Goal: Task Accomplishment & Management: Complete application form

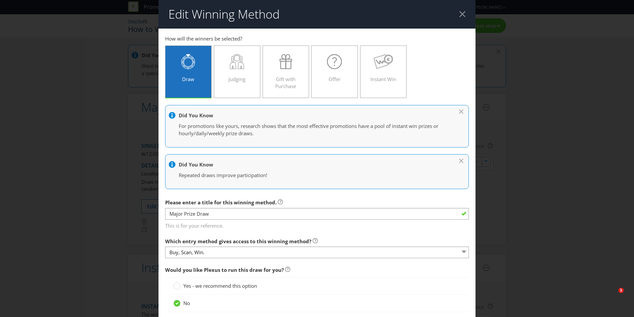
select select "VIC"
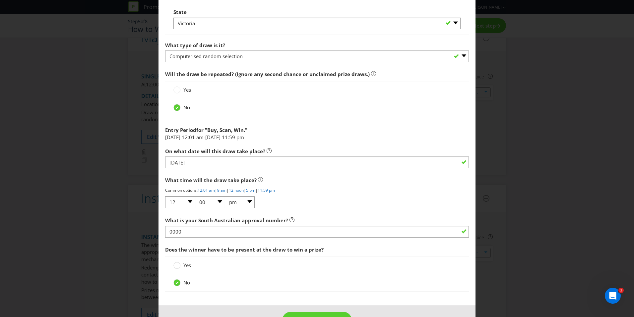
scroll to position [546, 0]
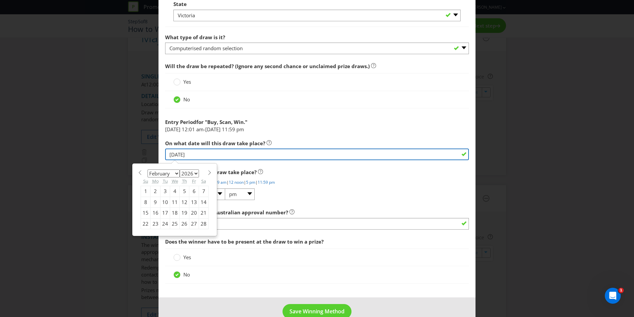
drag, startPoint x: 207, startPoint y: 155, endPoint x: 143, endPoint y: 150, distance: 64.9
click at [143, 150] on div "Edit Winning Method Buy, Scan, Win. Win Instant Win to enter How will the winne…" at bounding box center [317, 158] width 634 height 317
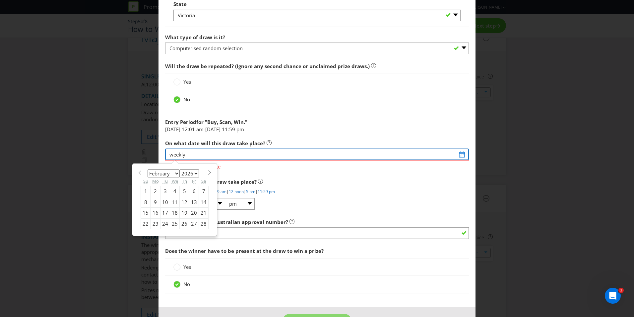
type input "weekly"
click at [318, 145] on div "On what date will this draw take place? weekly Please enter a valid date" at bounding box center [317, 153] width 304 height 34
click at [279, 173] on div "Would you like Plexus to run this draw for you? Yes - we recommend this option …" at bounding box center [317, 7] width 304 height 580
click at [197, 158] on input "weekly" at bounding box center [317, 154] width 304 height 12
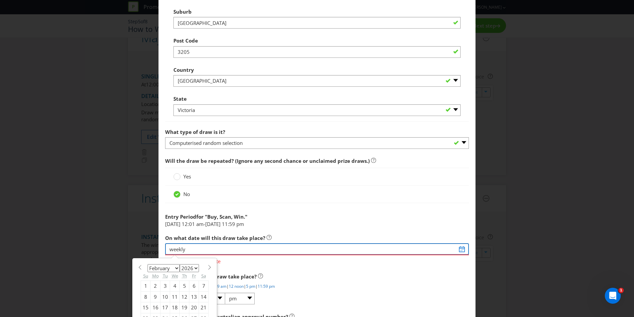
scroll to position [569, 0]
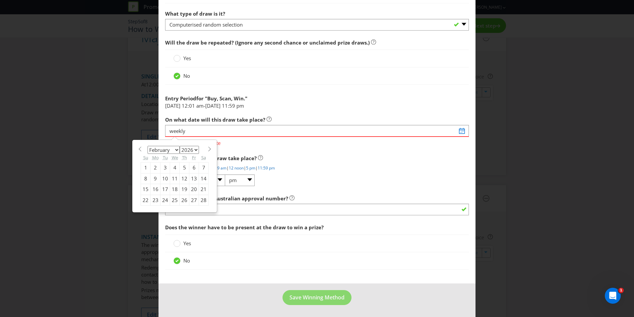
click at [178, 149] on select "January February March April May June July August September October November De…" at bounding box center [164, 150] width 32 height 8
click at [148, 146] on select "January February March April May June July August September October November De…" at bounding box center [164, 150] width 32 height 8
click at [173, 148] on select "January February March April May June July August September October November De…" at bounding box center [164, 150] width 32 height 8
click at [148, 146] on select "January February March April May June July August September October November De…" at bounding box center [164, 150] width 32 height 8
click at [175, 149] on select "January February March April May June July August September October November De…" at bounding box center [164, 150] width 32 height 8
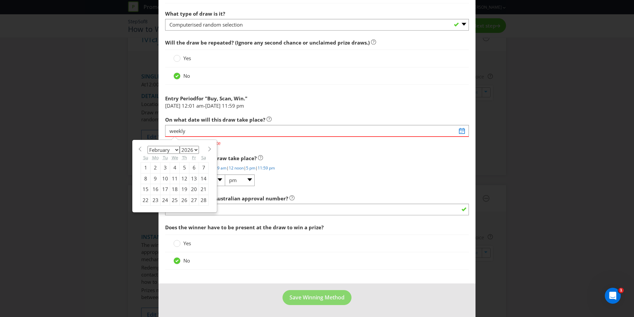
select select "0"
click at [148, 146] on select "January February March April May June July August September October November De…" at bounding box center [164, 150] width 32 height 8
click at [183, 180] on div "8" at bounding box center [185, 178] width 10 height 11
type input "[DATE]"
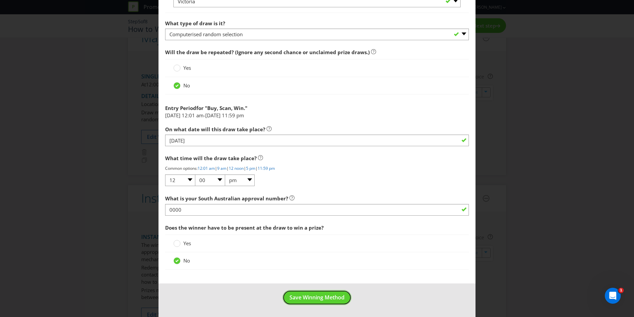
click at [313, 298] on span "Save Winning Method" at bounding box center [317, 296] width 55 height 7
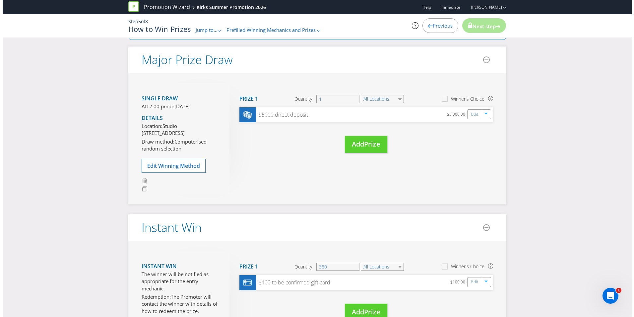
scroll to position [74, 0]
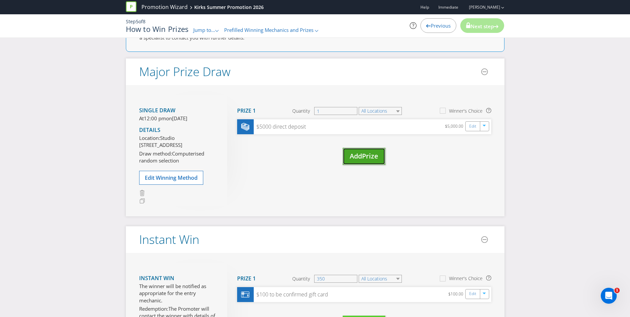
click at [370, 155] on span "Prize" at bounding box center [370, 155] width 16 height 9
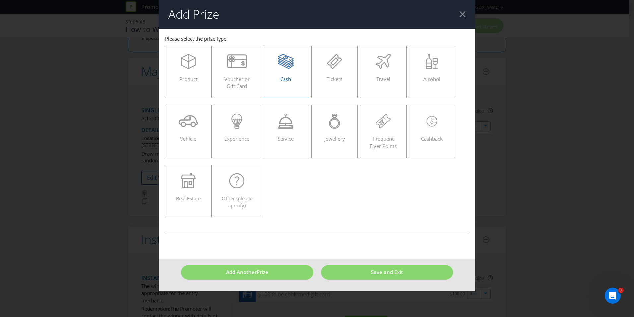
click at [275, 76] on div "Cash" at bounding box center [286, 69] width 33 height 30
click at [0, 0] on input "Cash" at bounding box center [0, 0] width 0 height 0
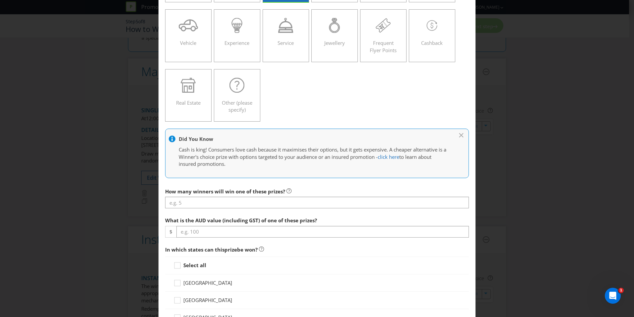
scroll to position [102, 0]
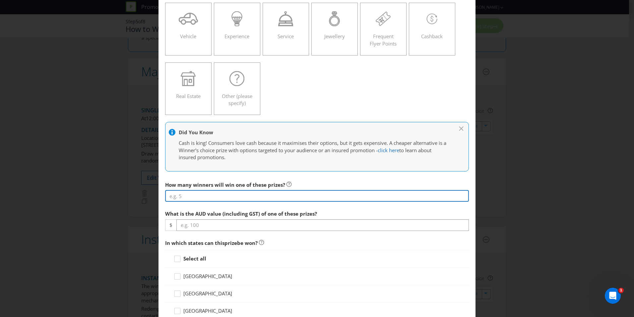
click at [192, 195] on input "number" at bounding box center [317, 196] width 304 height 12
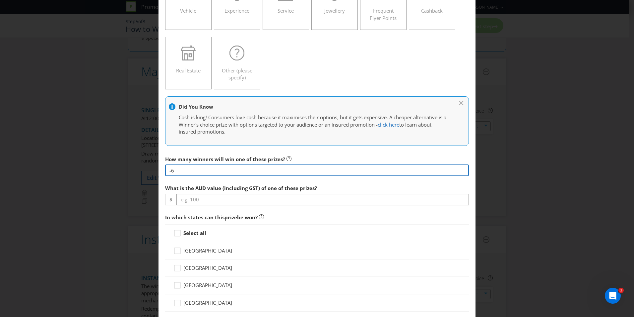
scroll to position [174, 0]
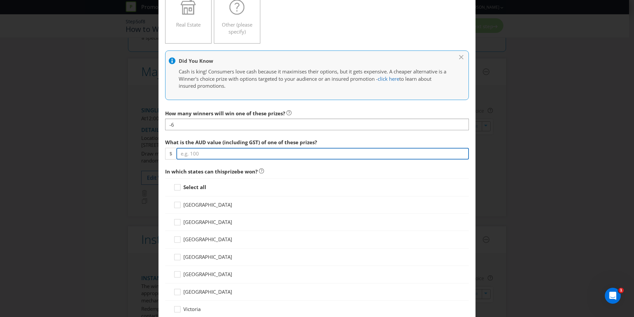
click at [205, 154] on div "What is the AUD value (including GST) of one of these prizes? $" at bounding box center [317, 147] width 304 height 24
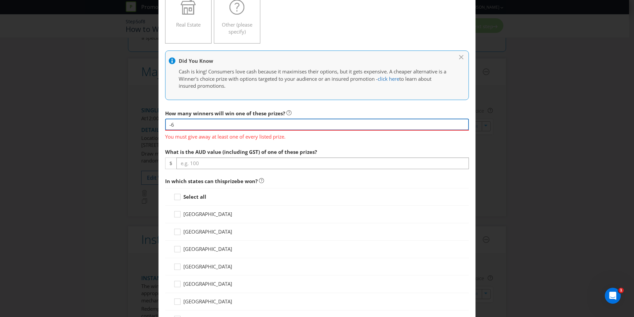
click at [174, 126] on input "-6" at bounding box center [317, 124] width 304 height 12
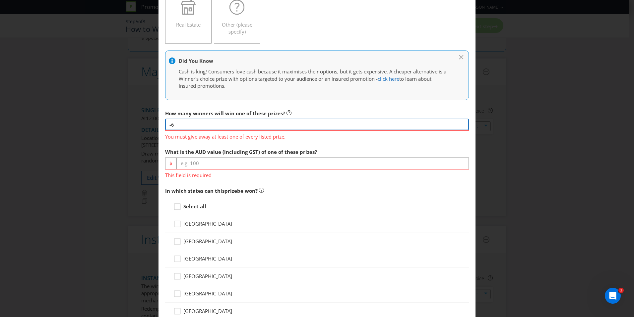
drag, startPoint x: 177, startPoint y: 126, endPoint x: 158, endPoint y: 126, distance: 18.9
click at [159, 126] on main "This field is required You must give away at least one of every listed prize. […" at bounding box center [317, 164] width 317 height 618
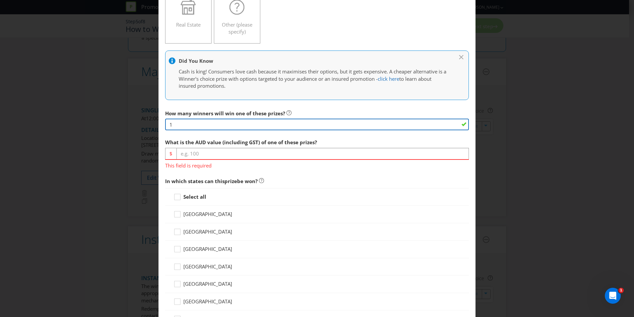
type input "1"
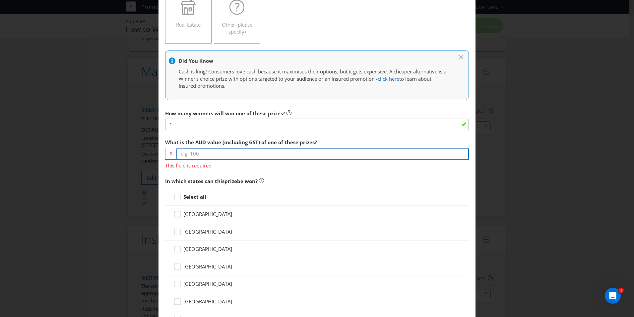
click at [196, 153] on input "number" at bounding box center [323, 154] width 293 height 12
type input "5000"
click at [180, 196] on div "Select all [GEOGRAPHIC_DATA] [GEOGRAPHIC_DATA] [GEOGRAPHIC_DATA] [GEOGRAPHIC_DA…" at bounding box center [317, 266] width 304 height 157
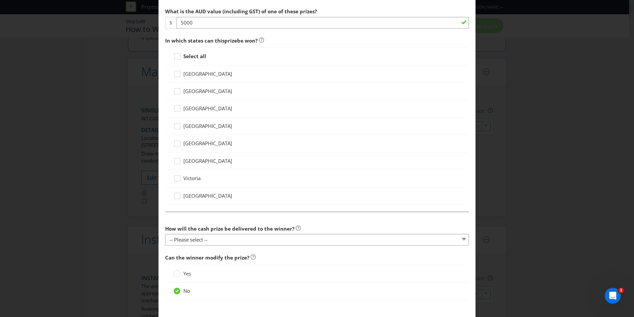
scroll to position [306, 0]
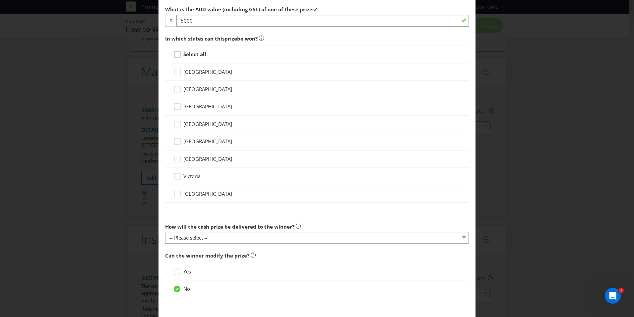
click at [177, 55] on icon at bounding box center [179, 56] width 10 height 10
click at [0, 0] on input "Select all" at bounding box center [0, 0] width 0 height 0
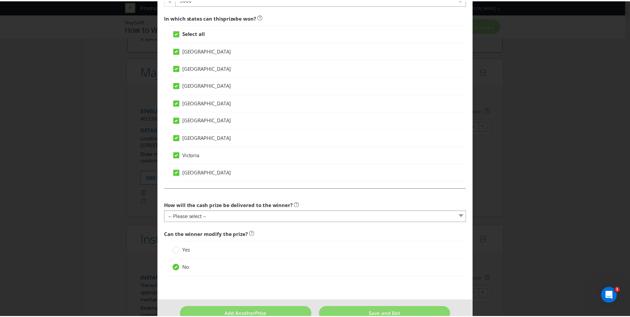
scroll to position [343, 0]
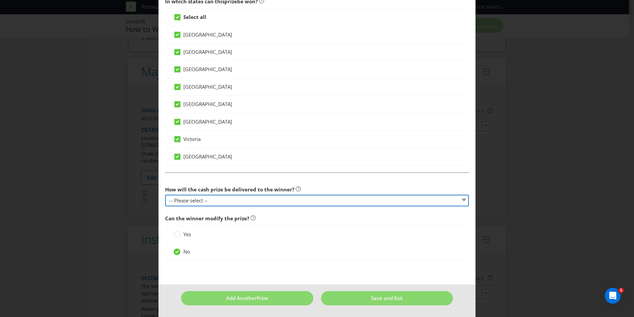
click at [192, 202] on select "-- Please select -- Cash Direct deposit to winner's bank account Cheque Credit …" at bounding box center [317, 200] width 304 height 12
select select "DIRECT_DEPOSIT"
click at [165, 194] on select "-- Please select -- Cash Direct deposit to winner's bank account Cheque Credit …" at bounding box center [317, 200] width 304 height 12
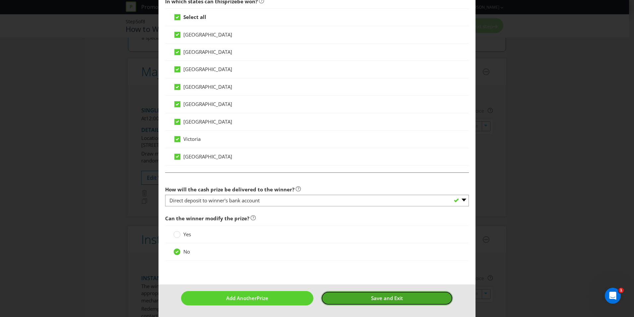
click at [359, 295] on button "Save and Exit" at bounding box center [387, 298] width 132 height 14
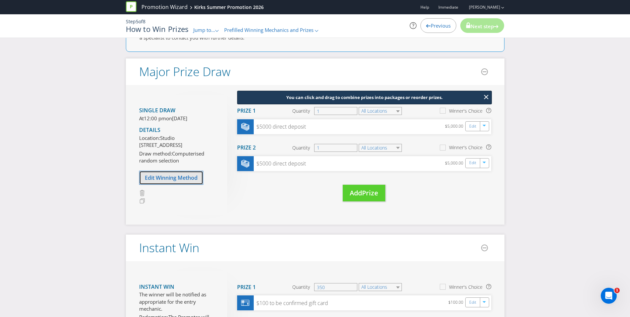
click at [181, 181] on span "Edit Winning Method" at bounding box center [171, 177] width 53 height 7
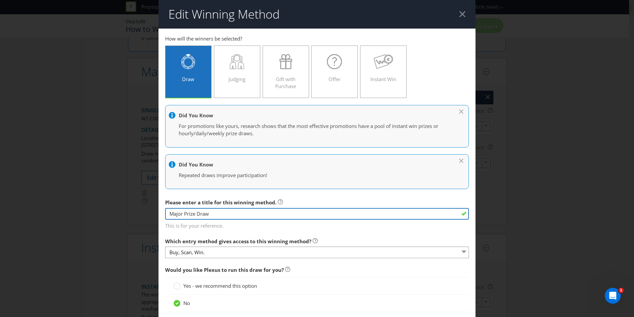
click at [207, 212] on input "Major Prize Draw" at bounding box center [317, 214] width 304 height 12
click at [232, 216] on input "Major Prize Draw" at bounding box center [317, 214] width 304 height 12
type input "Major Prize Draw - Weekly"
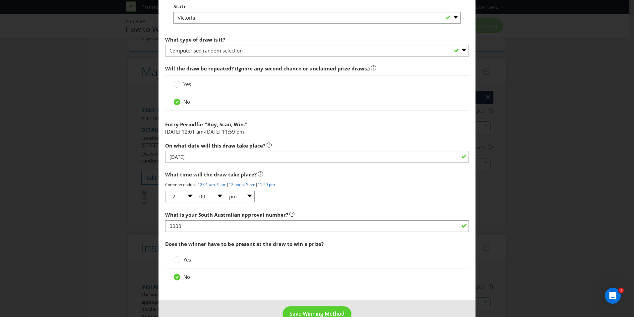
scroll to position [560, 0]
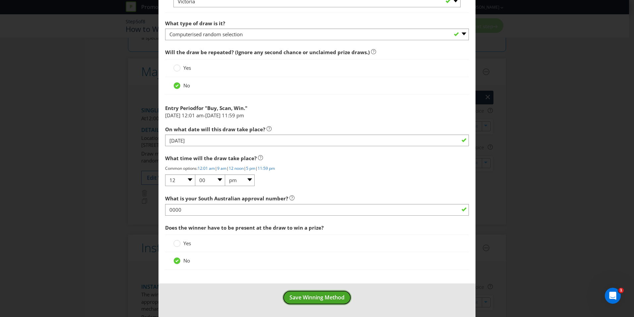
click at [302, 294] on span "Save Winning Method" at bounding box center [317, 296] width 55 height 7
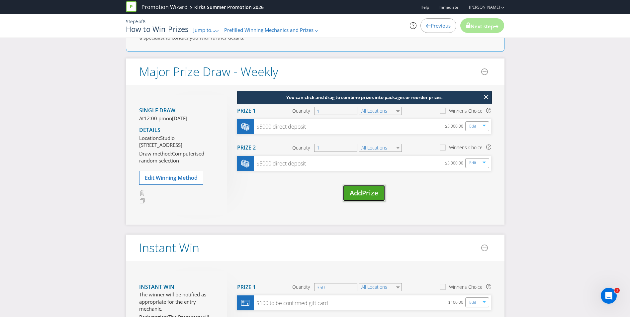
click at [364, 192] on span "Prize" at bounding box center [370, 192] width 16 height 9
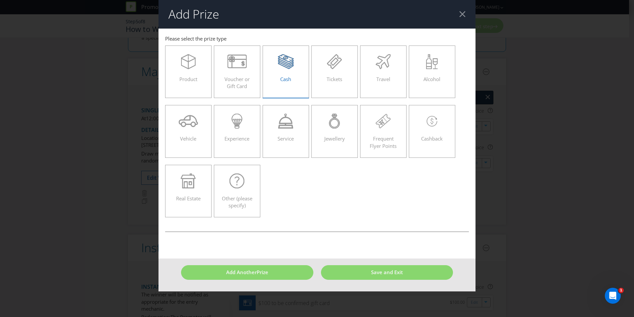
click at [295, 78] on div "Cash" at bounding box center [286, 69] width 33 height 30
click at [0, 0] on input "Cash" at bounding box center [0, 0] width 0 height 0
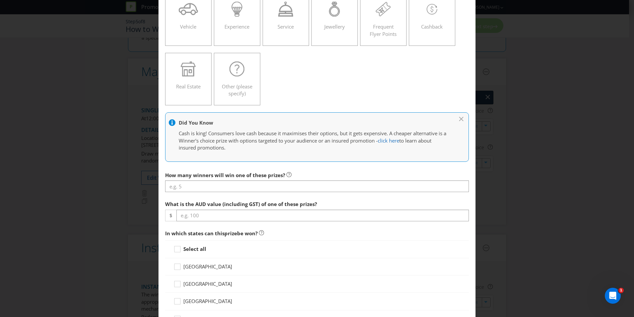
scroll to position [128, 0]
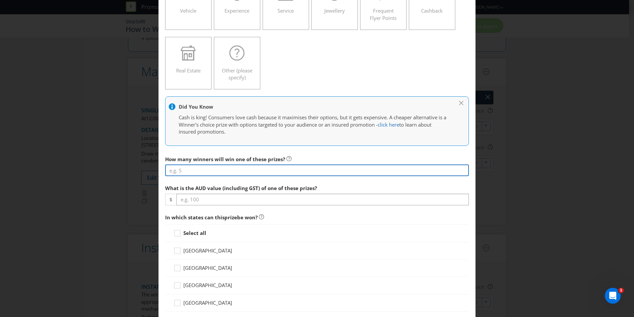
click at [182, 173] on input "number" at bounding box center [317, 170] width 304 height 12
type input "1"
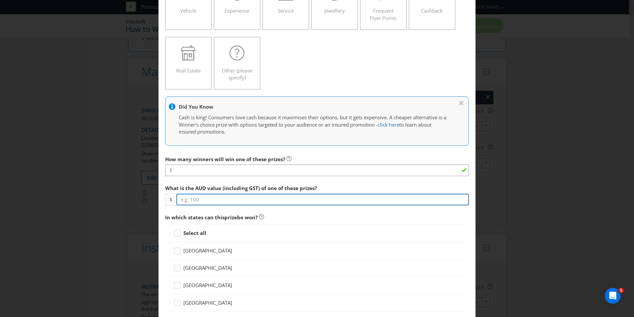
click at [194, 200] on input "number" at bounding box center [323, 199] width 293 height 12
type input "5000"
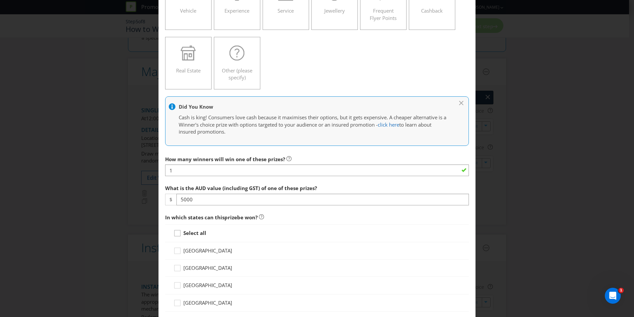
click at [177, 230] on div at bounding box center [177, 230] width 3 height 3
click at [0, 0] on input "Select all" at bounding box center [0, 0] width 0 height 0
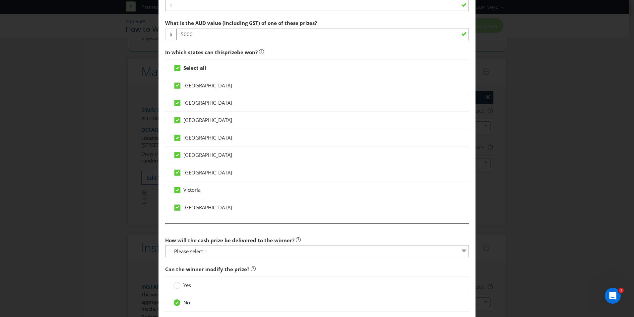
scroll to position [343, 0]
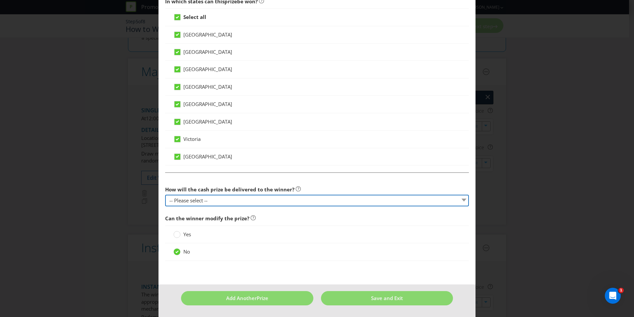
click at [187, 201] on select "-- Please select -- Cash Direct deposit to winner's bank account Cheque Credit …" at bounding box center [317, 200] width 304 height 12
select select "DIRECT_DEPOSIT"
click at [165, 194] on select "-- Please select -- Cash Direct deposit to winner's bank account Cheque Credit …" at bounding box center [317, 200] width 304 height 12
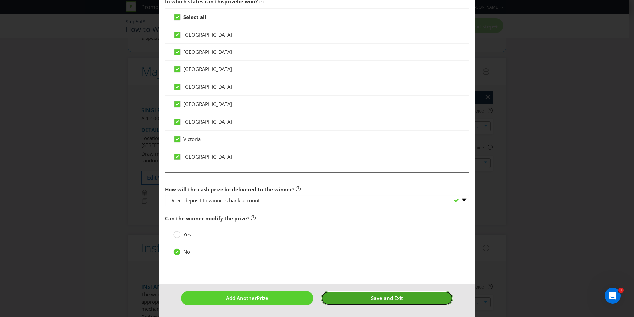
click at [373, 300] on span "Save and Exit" at bounding box center [387, 297] width 32 height 7
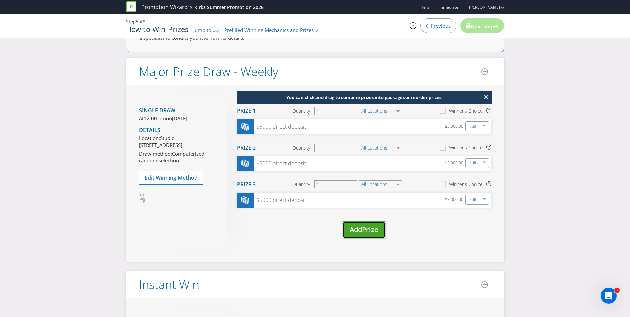
click at [350, 230] on span "Add" at bounding box center [355, 229] width 12 height 9
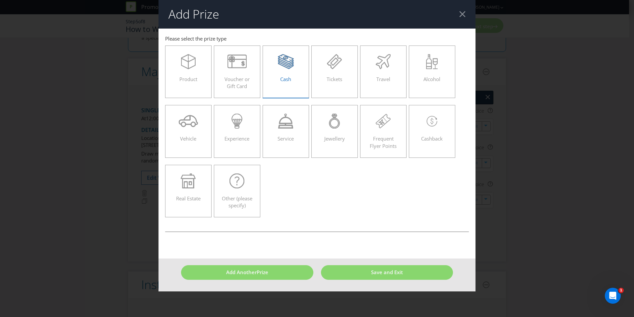
click at [291, 57] on icon at bounding box center [286, 58] width 16 height 8
click at [0, 0] on input "Cash" at bounding box center [0, 0] width 0 height 0
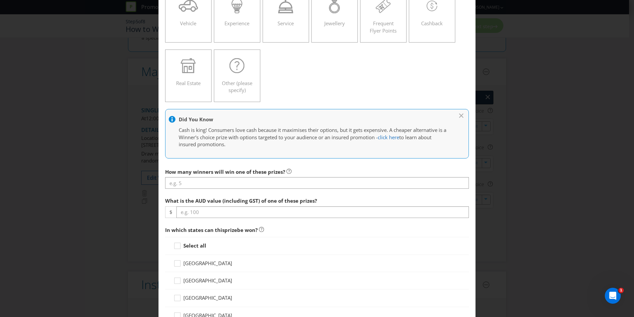
scroll to position [123, 0]
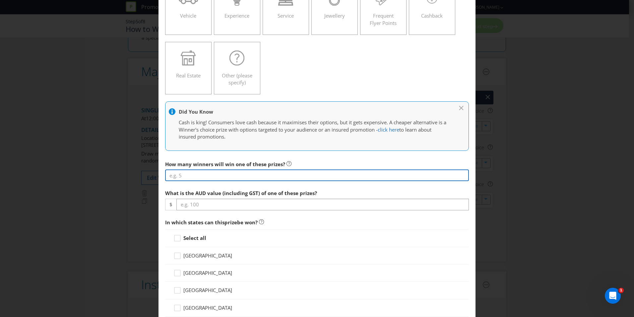
click at [178, 176] on input "number" at bounding box center [317, 175] width 304 height 12
type input "2"
type input "1"
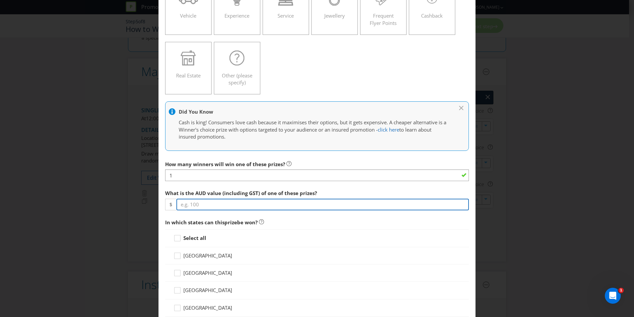
click at [190, 203] on input "number" at bounding box center [323, 204] width 293 height 12
type input "5000"
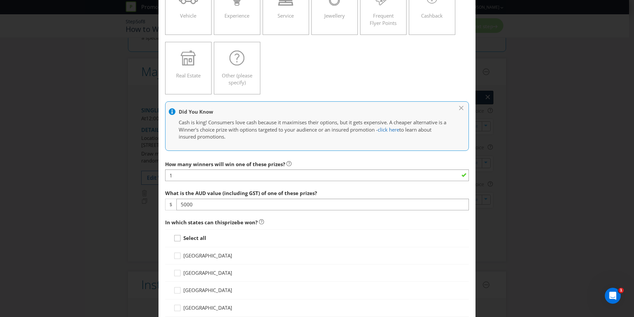
click at [176, 238] on icon at bounding box center [179, 239] width 10 height 10
click at [0, 0] on input "Select all" at bounding box center [0, 0] width 0 height 0
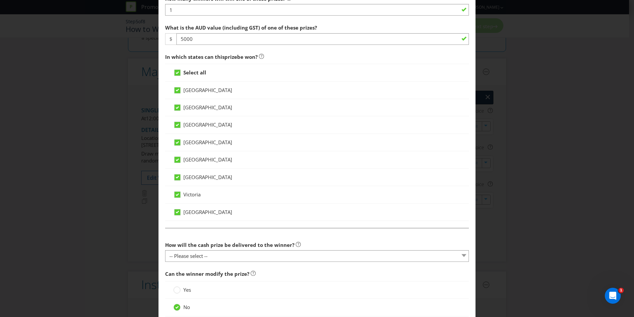
scroll to position [307, 0]
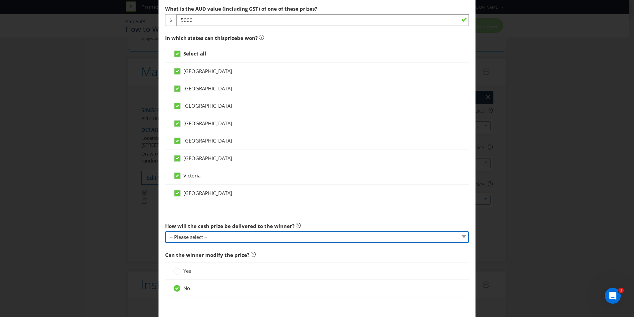
click at [180, 237] on select "-- Please select -- Cash Direct deposit to winner's bank account Cheque Credit …" at bounding box center [317, 237] width 304 height 12
select select "DIRECT_DEPOSIT"
click at [165, 231] on select "-- Please select -- Cash Direct deposit to winner's bank account Cheque Credit …" at bounding box center [317, 237] width 304 height 12
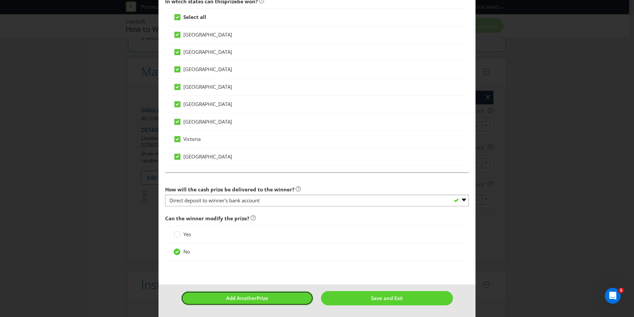
click at [279, 299] on button "Add Another Prize" at bounding box center [247, 298] width 132 height 14
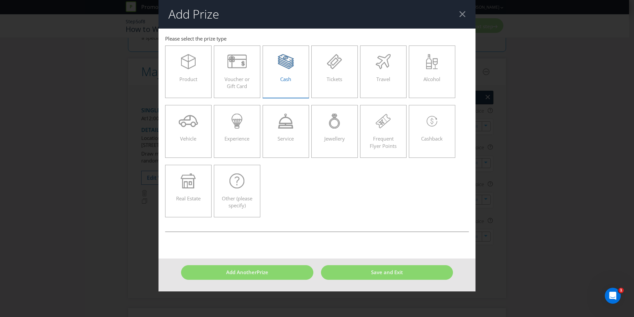
click at [282, 74] on div "Cash" at bounding box center [286, 69] width 33 height 30
click at [0, 0] on input "Cash" at bounding box center [0, 0] width 0 height 0
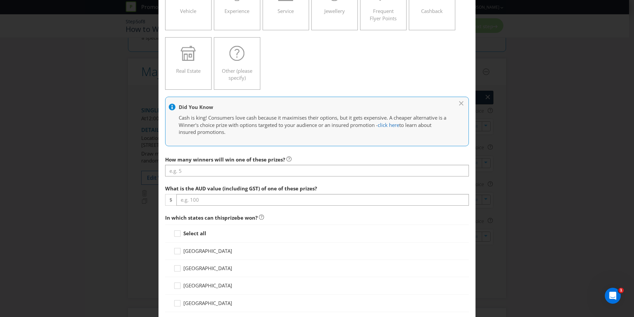
scroll to position [130, 0]
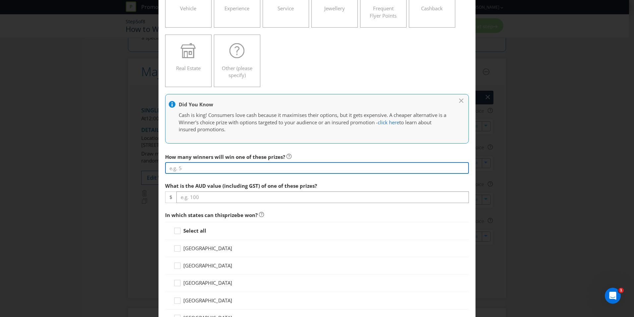
click at [184, 169] on input "number" at bounding box center [317, 168] width 304 height 12
type input "1"
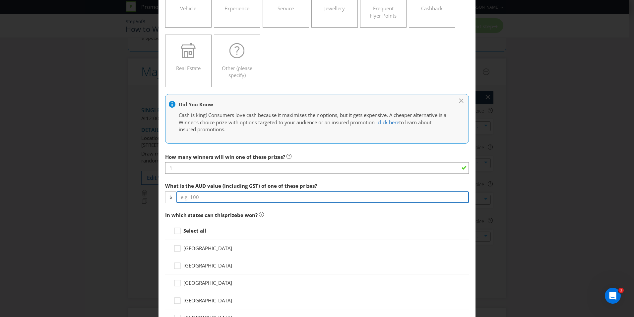
click at [181, 194] on input "number" at bounding box center [323, 197] width 293 height 12
type input "5000"
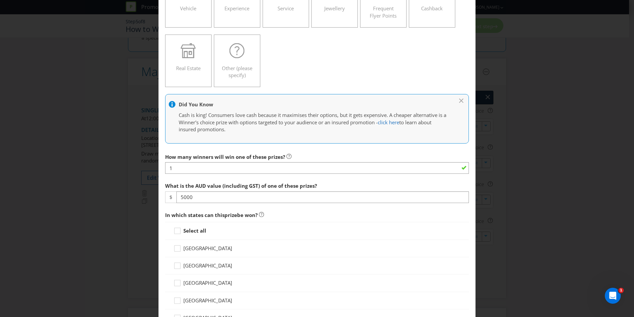
click at [185, 230] on strong "Select all" at bounding box center [195, 230] width 23 height 7
click at [0, 0] on input "Select all" at bounding box center [0, 0] width 0 height 0
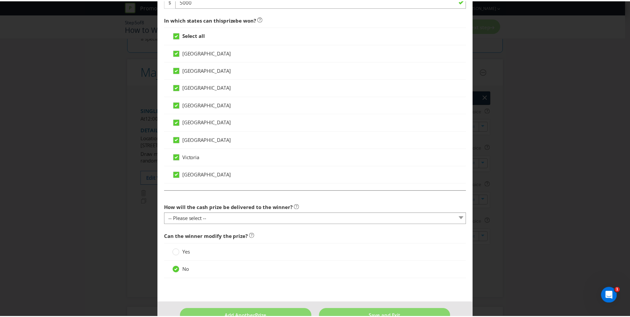
scroll to position [343, 0]
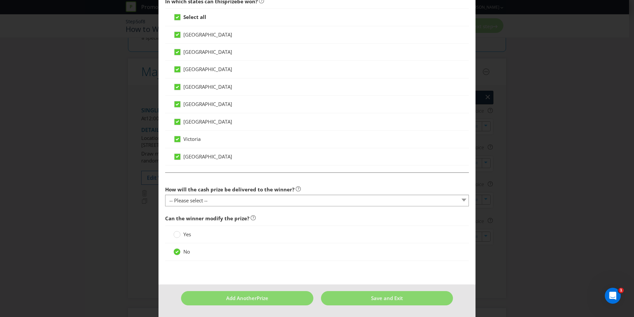
drag, startPoint x: 191, startPoint y: 192, endPoint x: 190, endPoint y: 196, distance: 4.0
click at [191, 192] on span "How will the cash prize be delivered to the winner?" at bounding box center [229, 189] width 129 height 7
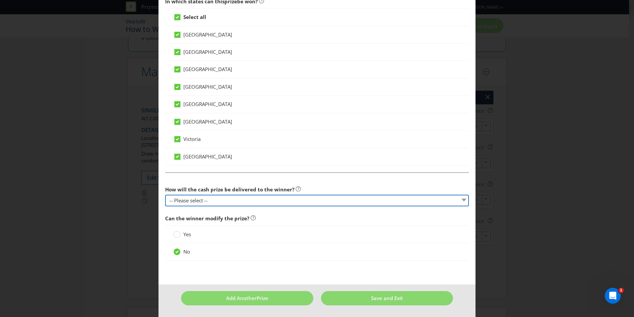
click at [190, 196] on select "-- Please select -- Cash Direct deposit to winner's bank account Cheque Credit …" at bounding box center [317, 200] width 304 height 12
select select "DIRECT_DEPOSIT"
click at [165, 194] on select "-- Please select -- Cash Direct deposit to winner's bank account Cheque Credit …" at bounding box center [317, 200] width 304 height 12
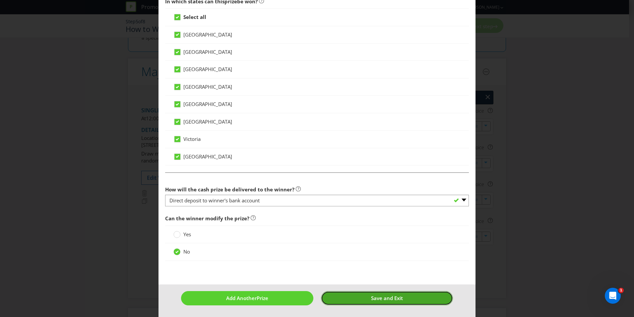
click at [396, 297] on span "Save and Exit" at bounding box center [387, 297] width 32 height 7
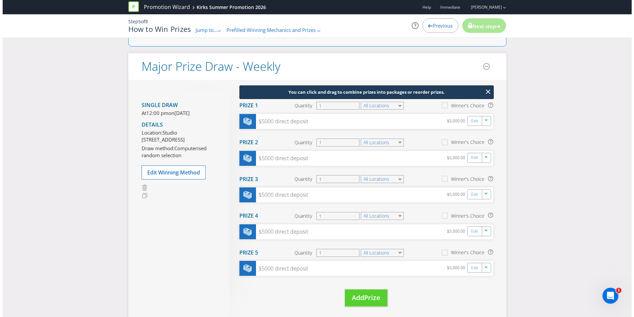
scroll to position [65, 0]
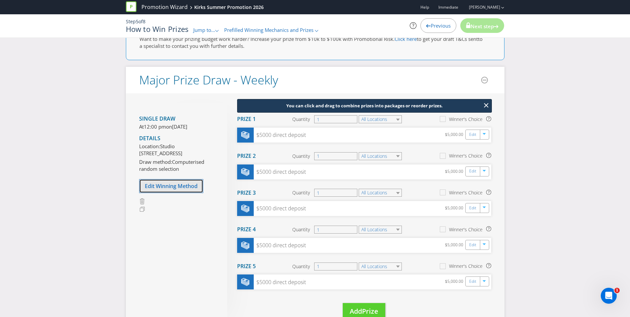
click at [174, 189] on span "Edit Winning Method" at bounding box center [171, 185] width 53 height 7
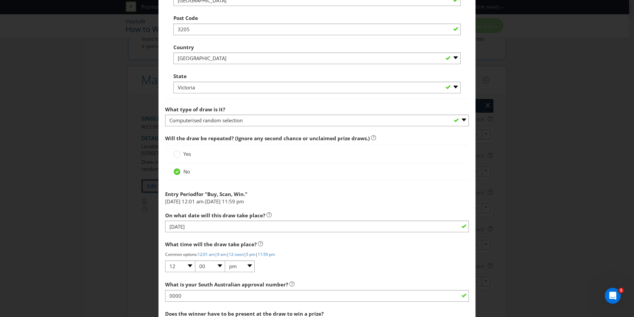
scroll to position [476, 0]
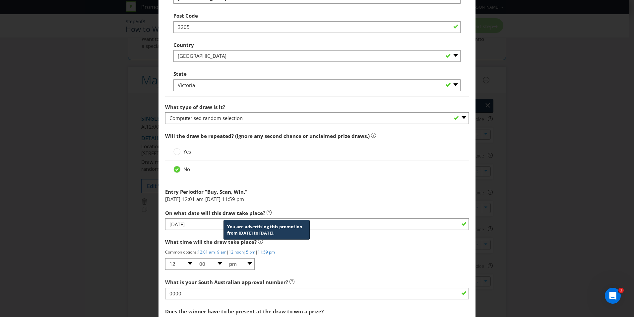
click at [267, 211] on icon at bounding box center [269, 212] width 5 height 5
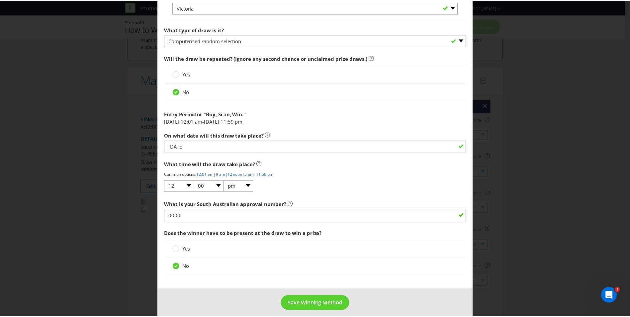
scroll to position [560, 0]
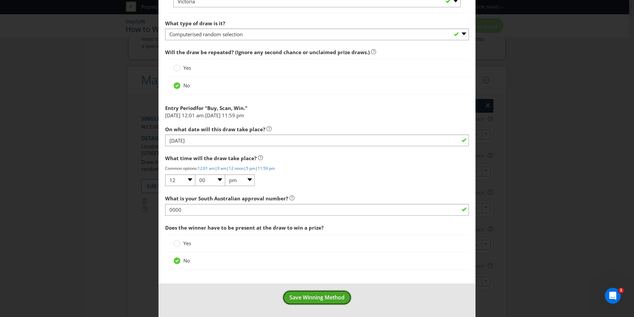
click at [299, 300] on span "Save Winning Method" at bounding box center [317, 296] width 55 height 7
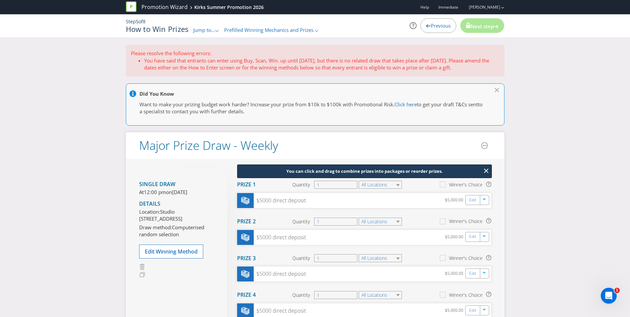
click at [430, 25] on span "Previous" at bounding box center [440, 25] width 20 height 7
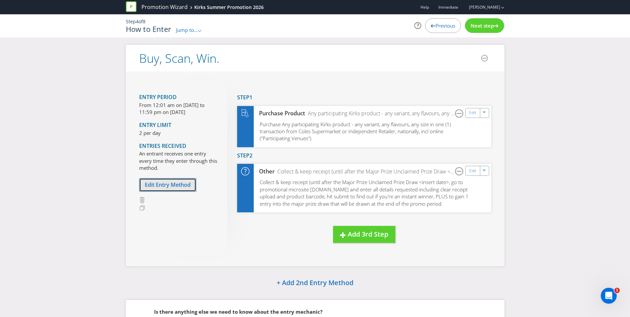
click at [176, 186] on span "Edit Entry Method" at bounding box center [168, 184] width 46 height 7
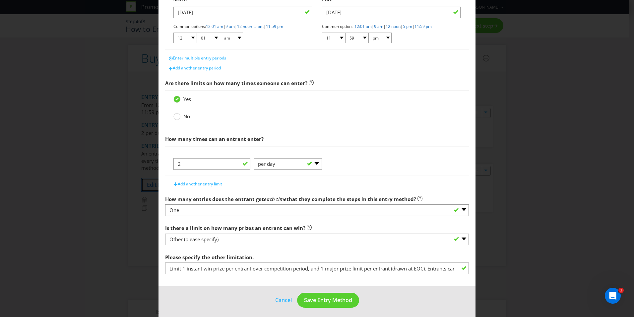
scroll to position [150, 0]
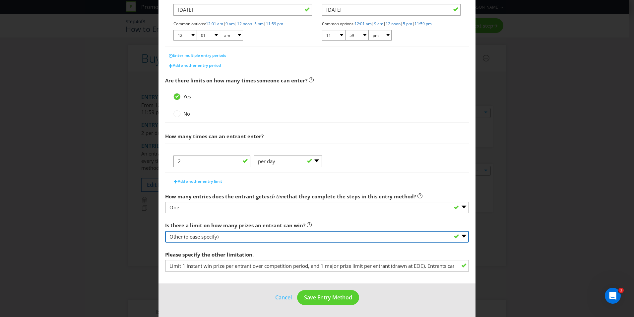
click at [201, 237] on select "-- Please select -- Yes, there is a maximum number of prizes that one entrant c…" at bounding box center [317, 237] width 304 height 12
select select "LIMITED"
click at [165, 231] on select "-- Please select -- Yes, there is a maximum number of prizes that one entrant c…" at bounding box center [317, 237] width 304 height 12
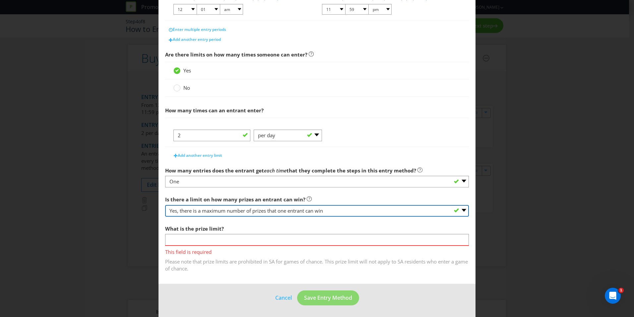
scroll to position [176, 0]
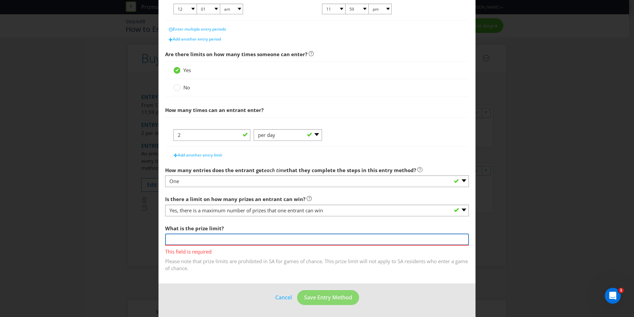
click at [226, 240] on input "number" at bounding box center [317, 239] width 304 height 12
type input "2"
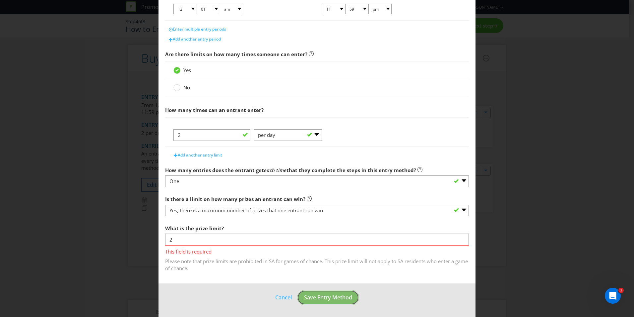
click at [329, 301] on button "Save Entry Method" at bounding box center [328, 297] width 62 height 15
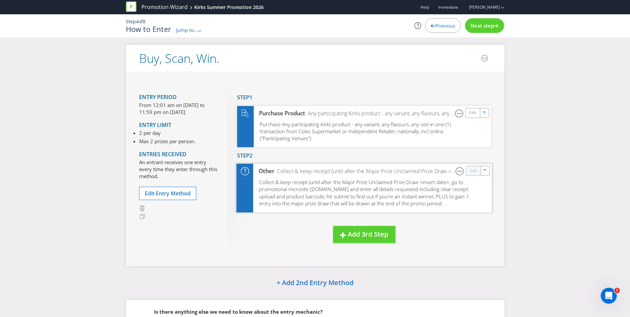
click at [474, 171] on link "Edit" at bounding box center [472, 171] width 7 height 8
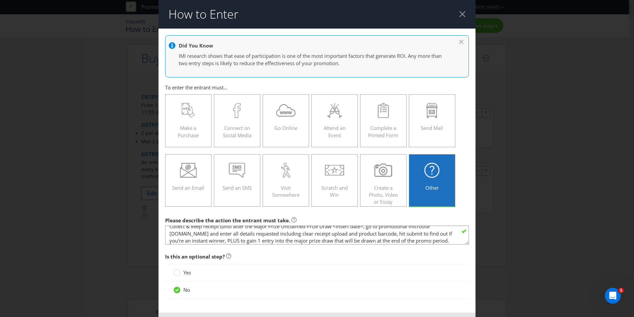
scroll to position [7, 0]
drag, startPoint x: 217, startPoint y: 233, endPoint x: 167, endPoint y: 234, distance: 50.1
click at [167, 234] on textarea "Collect & keep receipt (until after the Major Prize Unclaimed Prize Draw <inser…" at bounding box center [317, 234] width 304 height 19
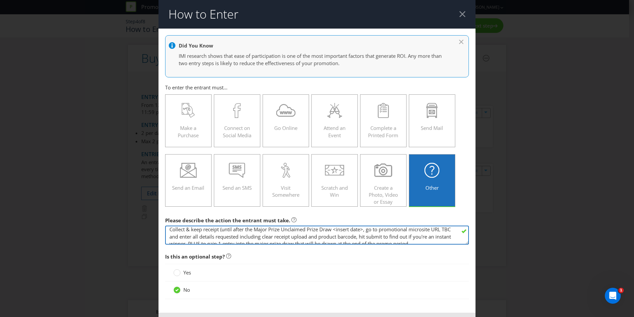
scroll to position [7, 0]
click at [282, 239] on textarea "Collect & keep receipt (until after the Major Prize Unclaimed Prize Draw <inser…" at bounding box center [317, 234] width 304 height 19
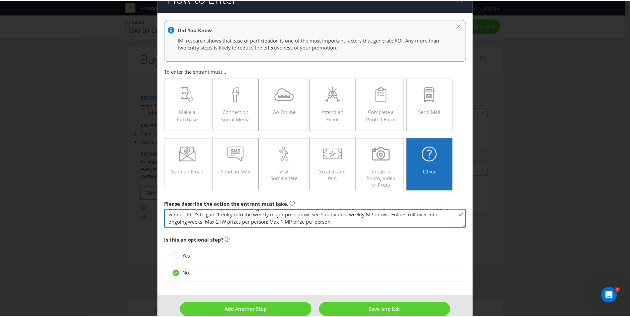
scroll to position [28, 0]
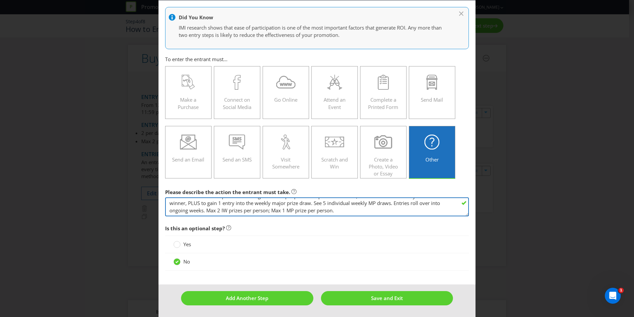
type textarea "Collect & keep receipt (until after the Major Prize Unclaimed Prize Draw <inser…"
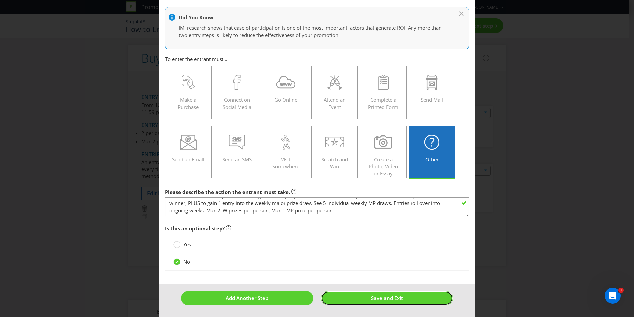
click at [382, 297] on span "Save and Exit" at bounding box center [387, 297] width 32 height 7
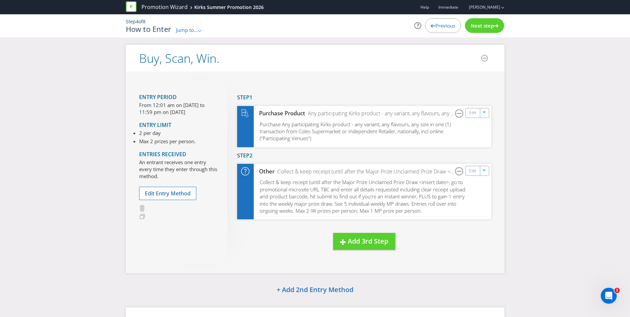
click at [481, 25] on span "Next step" at bounding box center [481, 25] width 23 height 7
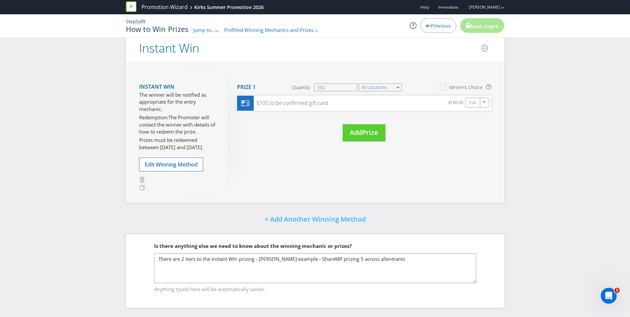
scroll to position [384, 0]
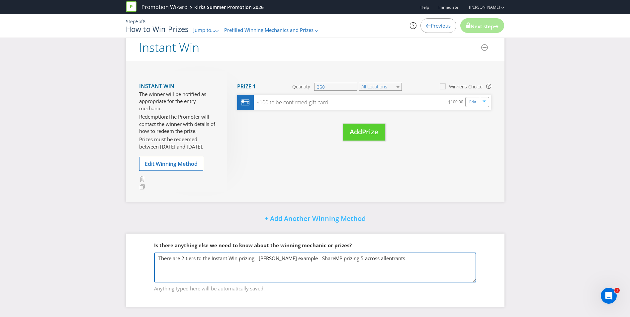
click at [260, 256] on textarea "There are 2 tiers to the Instant WIn prizing - [PERSON_NAME] example - ShareMP …" at bounding box center [315, 267] width 322 height 30
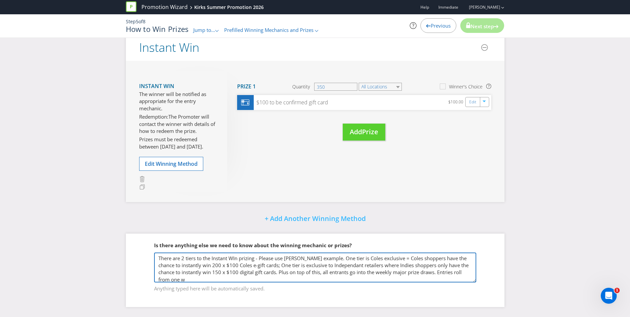
scroll to position [1, 0]
click at [451, 279] on textarea "There are 2 tiers to the Instant WIn prizing - [PERSON_NAME] example - ShareMP …" at bounding box center [315, 267] width 322 height 30
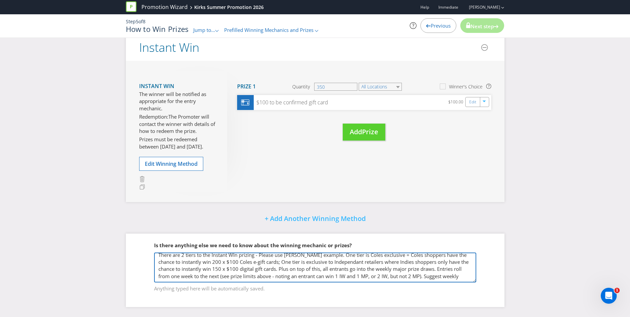
scroll to position [8, 0]
click at [262, 277] on textarea "There are 2 tiers to the Instant WIn prizing - [PERSON_NAME] example - ShareMP …" at bounding box center [315, 267] width 322 height 30
click at [305, 277] on textarea "There are 2 tiers to the Instant WIn prizing - [PERSON_NAME] example - ShareMP …" at bounding box center [315, 267] width 322 height 30
click at [374, 276] on textarea "There are 2 tiers to the Instant WIn prizing - [PERSON_NAME] example - ShareMP …" at bounding box center [315, 267] width 322 height 30
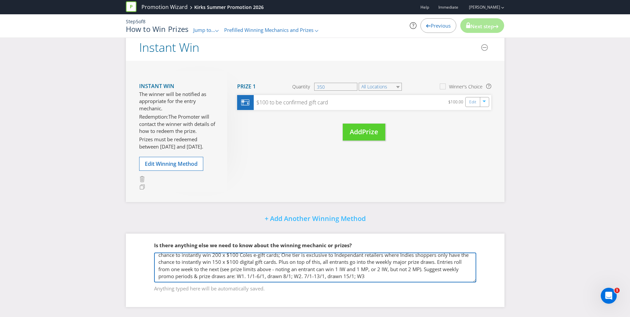
click at [385, 275] on textarea "There are 2 tiers to the Instant WIn prizing - [PERSON_NAME] example - ShareMP …" at bounding box center [315, 267] width 322 height 30
click at [378, 275] on textarea "There are 2 tiers to the Instant WIn prizing - [PERSON_NAME] example - ShareMP …" at bounding box center [315, 267] width 322 height 30
click at [445, 275] on textarea "There are 2 tiers to the Instant WIn prizing - [PERSON_NAME] example - ShareMP …" at bounding box center [315, 267] width 322 height 30
type textarea "There are 2 tiers to the Instant WIn prizing - Please use [PERSON_NAME] example…"
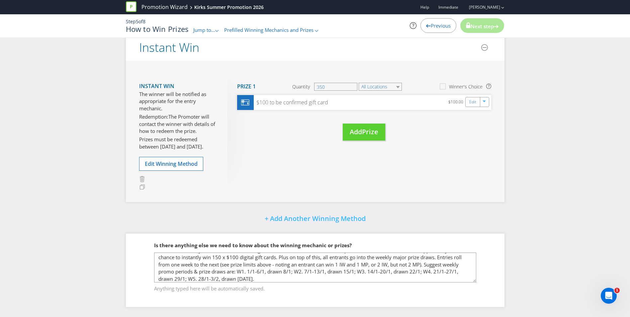
click at [490, 268] on fieldset "Is there anything else we need to know about the winning mechanic or prizes? Th…" at bounding box center [315, 262] width 352 height 68
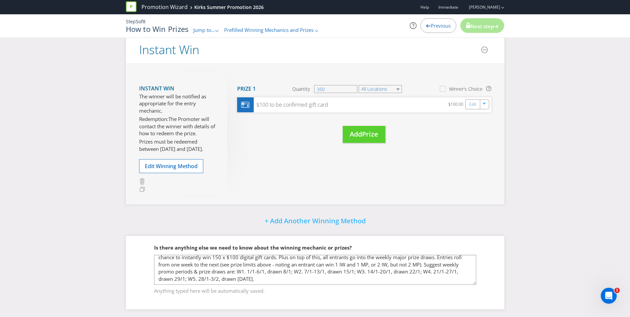
click at [452, 171] on div "Instant Win The winner will be notified as appropriate for the entry mechanic. …" at bounding box center [315, 133] width 378 height 141
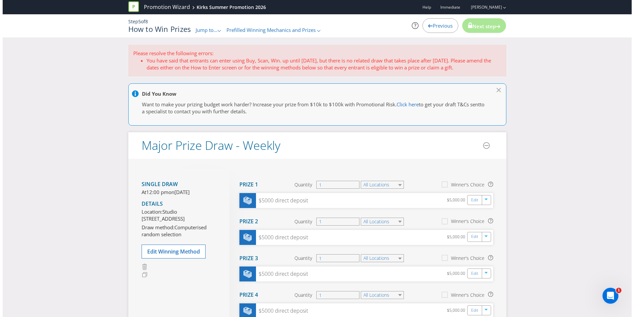
scroll to position [8, 0]
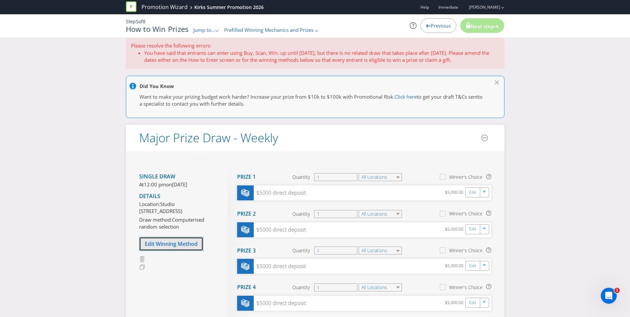
click at [158, 247] on span "Edit Winning Method" at bounding box center [171, 243] width 53 height 7
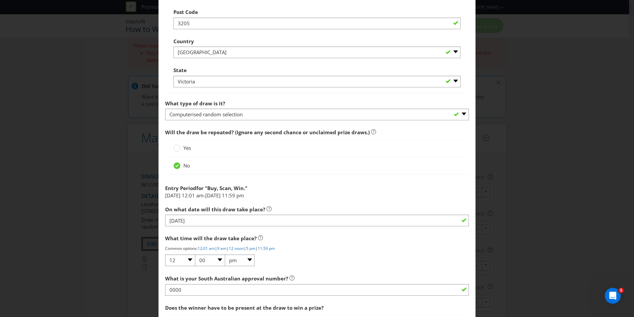
scroll to position [519, 0]
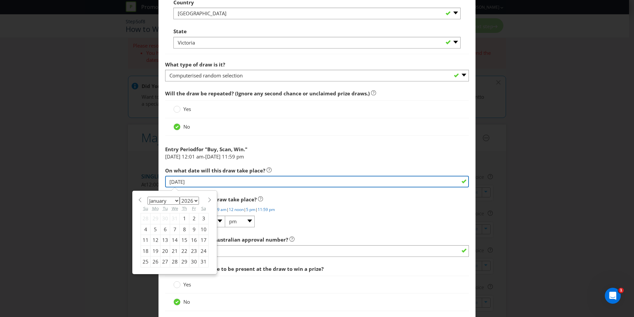
click at [198, 183] on input "[DATE]" at bounding box center [317, 182] width 304 height 12
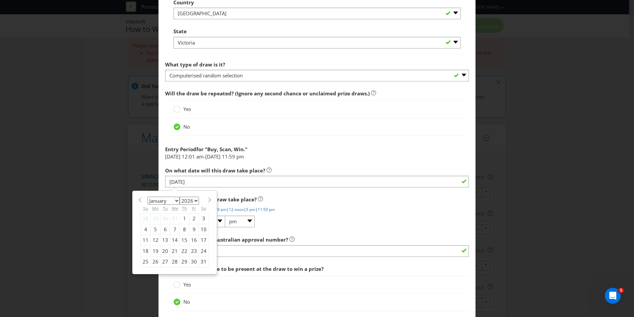
click at [175, 201] on select "January February March April May June July August September October November De…" at bounding box center [164, 200] width 32 height 8
select select "1"
click at [148, 196] on select "January February March April May June July August September October November De…" at bounding box center [164, 200] width 32 height 8
click at [182, 218] on div "5" at bounding box center [185, 218] width 10 height 11
type input "[DATE]"
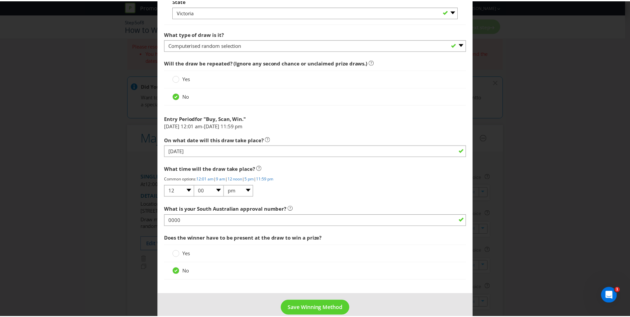
scroll to position [560, 0]
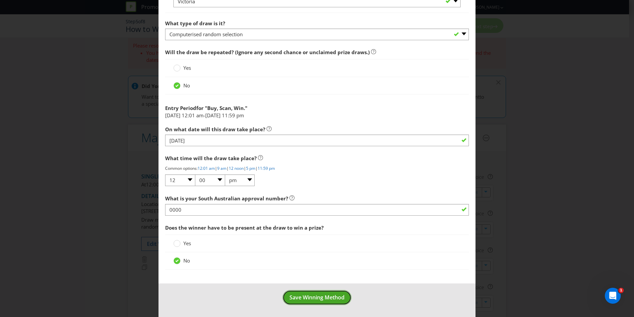
click at [317, 299] on span "Save Winning Method" at bounding box center [317, 296] width 55 height 7
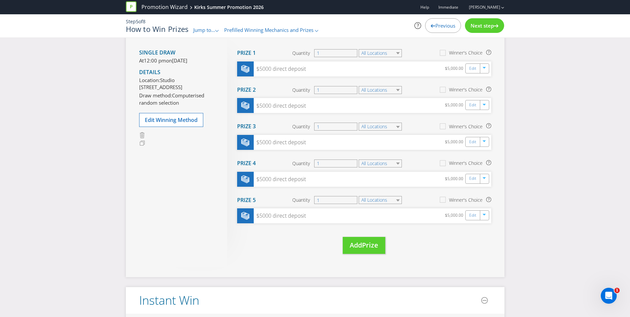
scroll to position [92, 0]
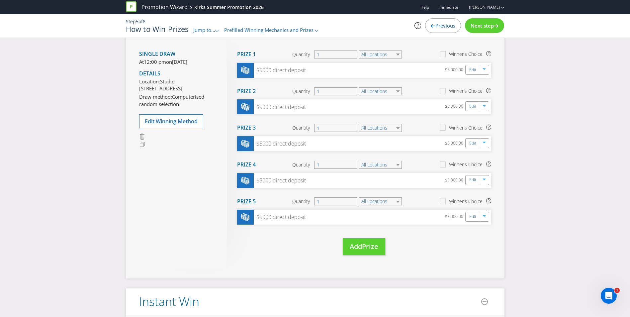
click at [482, 19] on div "Next step" at bounding box center [484, 25] width 39 height 15
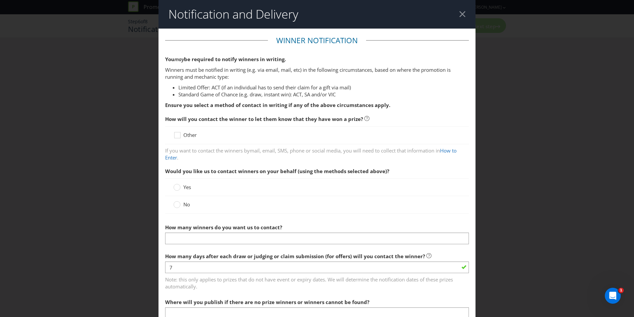
click at [194, 105] on strong "Ensure you select a method of contact in writing if any of the above circumstan…" at bounding box center [277, 105] width 225 height 7
click at [174, 139] on icon at bounding box center [179, 136] width 10 height 10
click at [0, 0] on input "Other" at bounding box center [0, 0] width 0 height 0
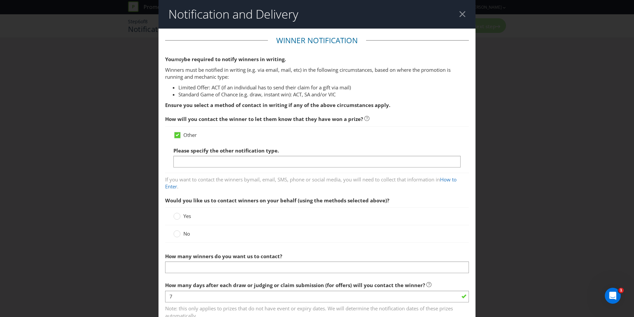
click at [187, 90] on li "Limited Offer: ACT (if an individual has to send their claim for a gift via mai…" at bounding box center [324, 87] width 291 height 7
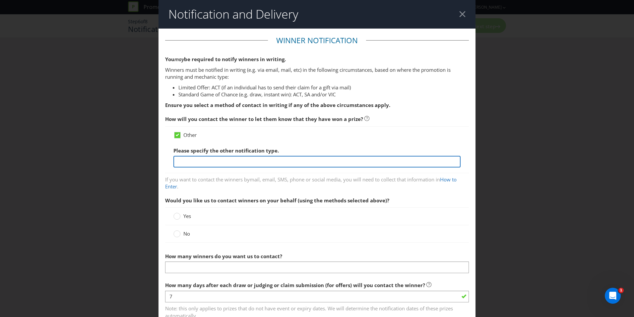
click at [199, 162] on input "text" at bounding box center [317, 162] width 287 height 12
type input "Email"
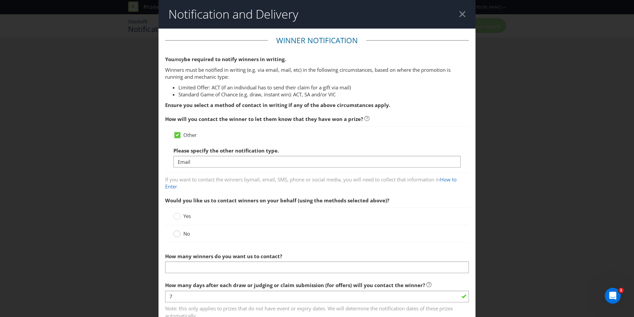
click at [176, 232] on div at bounding box center [177, 231] width 3 height 3
click at [0, 0] on input "No" at bounding box center [0, 0] width 0 height 0
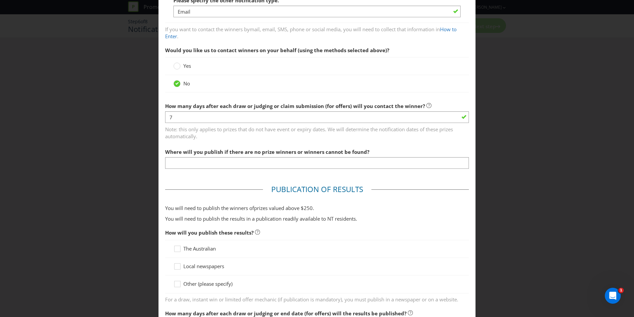
scroll to position [150, 0]
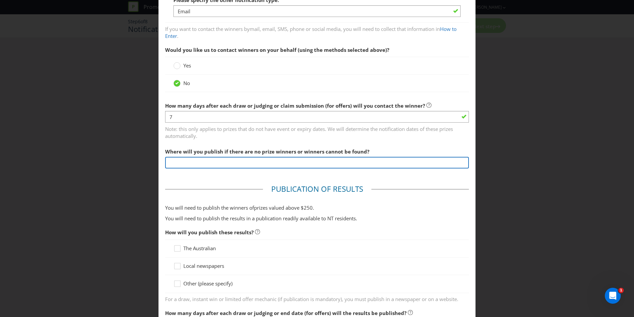
click at [182, 162] on input "text" at bounding box center [317, 163] width 304 height 12
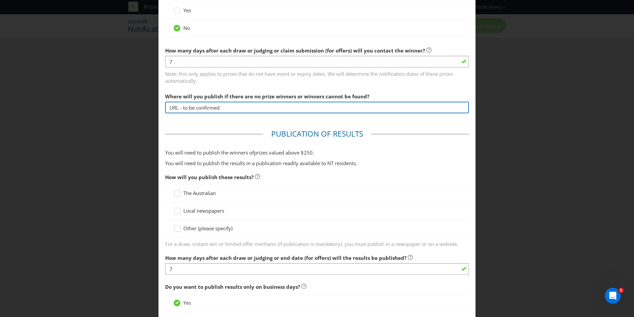
scroll to position [229, 0]
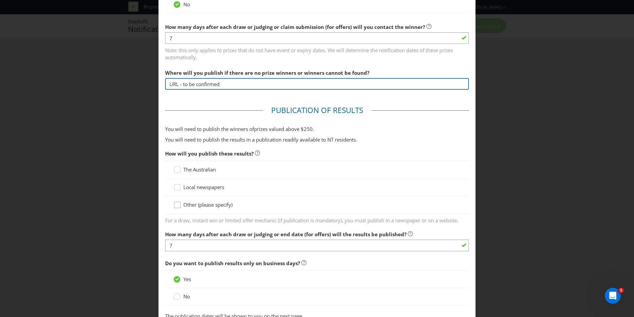
type input "URL - to be confirmed"
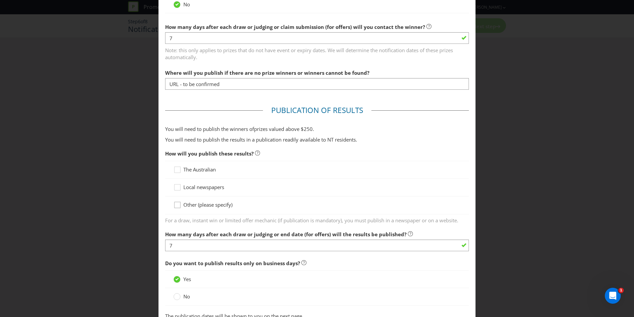
click at [182, 205] on icon at bounding box center [179, 206] width 10 height 10
click at [0, 0] on input "Other (please specify)" at bounding box center [0, 0] width 0 height 0
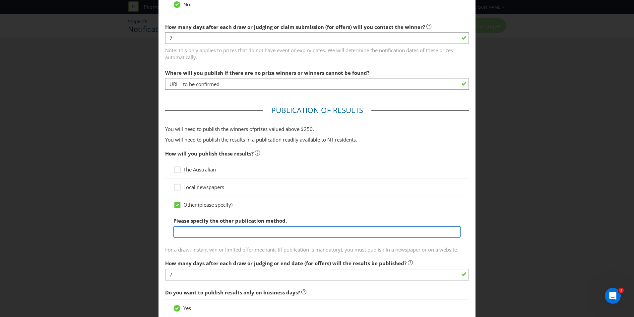
click at [180, 232] on input "text" at bounding box center [317, 232] width 287 height 12
type input "U"
type input "promo URL - tbc"
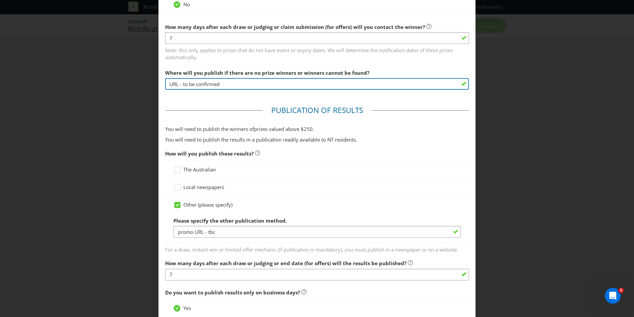
click at [172, 86] on input "URL - to be confirmed" at bounding box center [317, 84] width 304 height 12
type input "Promo URL - to be confirmed"
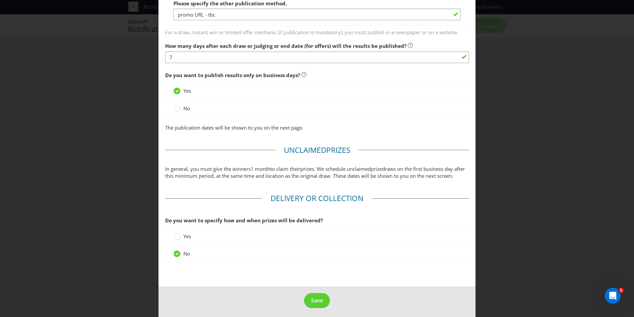
scroll to position [456, 0]
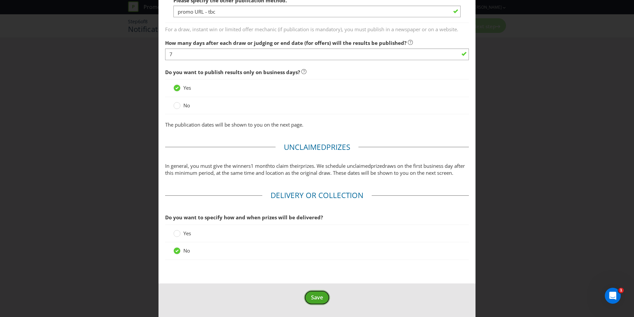
click at [313, 296] on span "Save" at bounding box center [317, 296] width 12 height 7
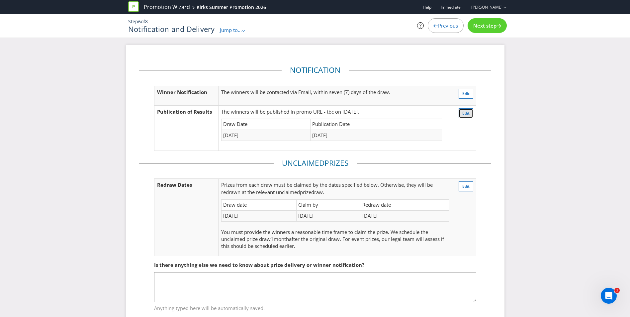
click at [469, 111] on span "Edit" at bounding box center [465, 113] width 7 height 6
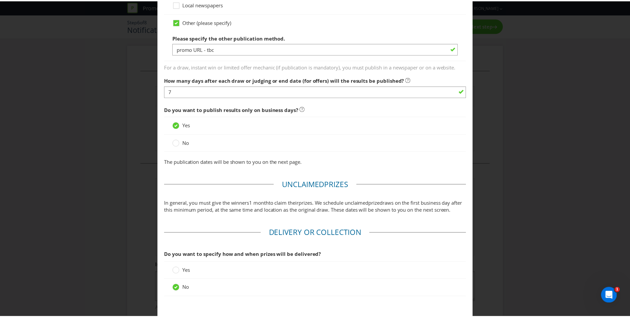
scroll to position [456, 0]
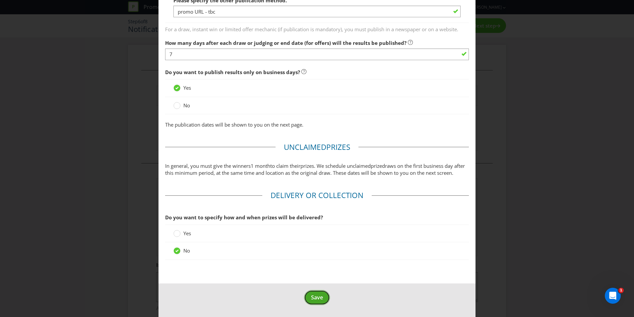
click at [311, 299] on span "Save" at bounding box center [317, 296] width 12 height 7
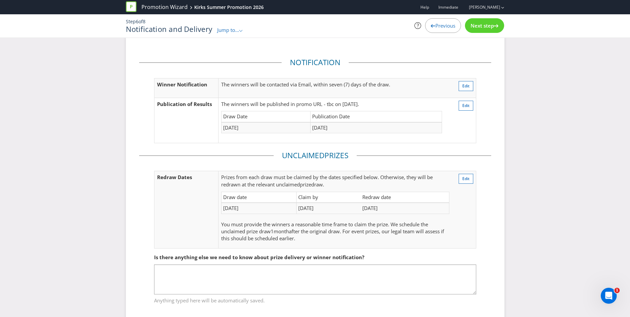
scroll to position [20, 0]
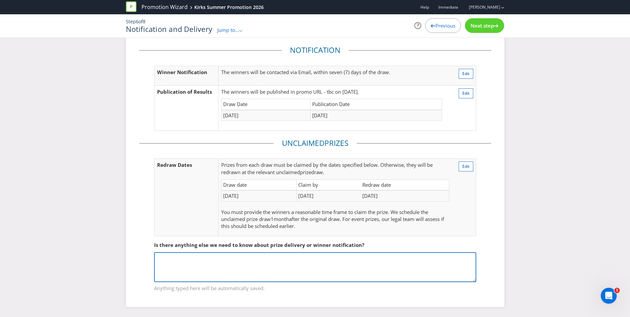
click at [226, 260] on textarea at bounding box center [315, 267] width 322 height 30
type textarea "There are 5x weekly draw dates for the major prize draw. Please see previous no…"
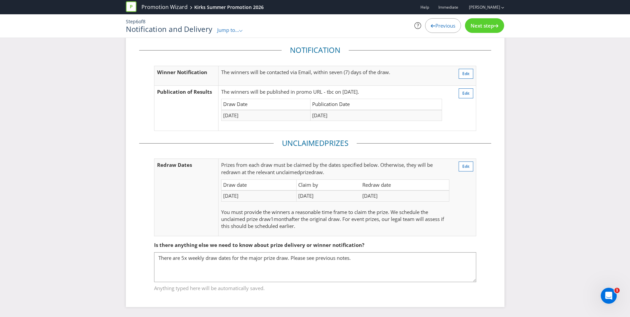
click at [478, 24] on span "Next step" at bounding box center [481, 25] width 23 height 7
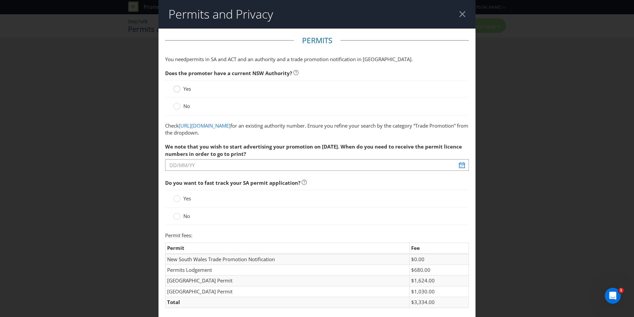
click at [179, 88] on circle at bounding box center [177, 89] width 7 height 7
click at [0, 0] on input "Yes" at bounding box center [0, 0] width 0 height 0
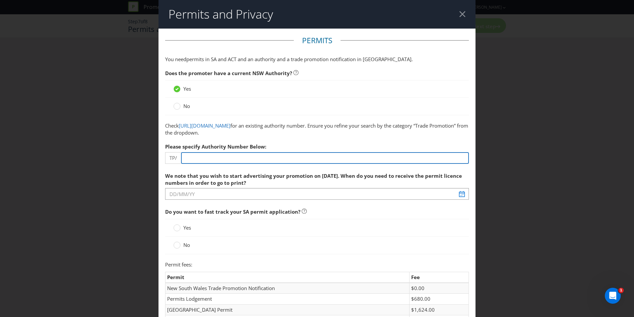
click at [206, 158] on input "number" at bounding box center [325, 158] width 288 height 12
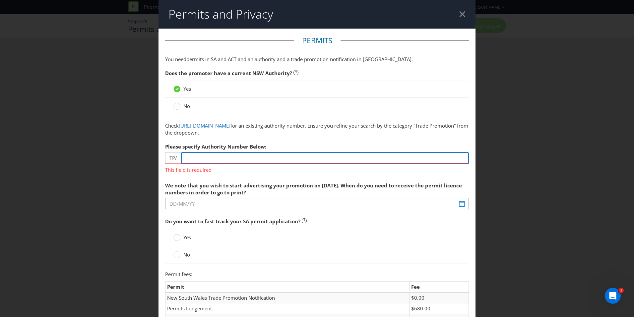
drag, startPoint x: 182, startPoint y: 157, endPoint x: 159, endPoint y: 157, distance: 22.6
paste input "3000"
type input "3000"
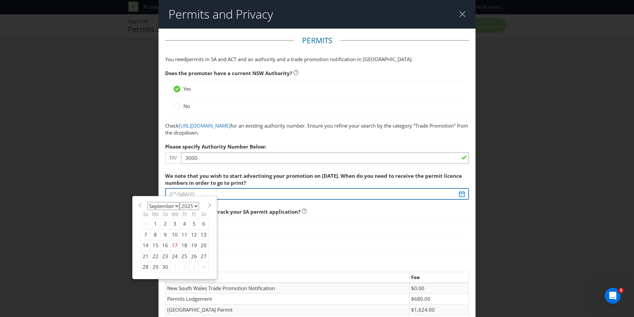
click at [197, 200] on div "We note that you wish to start advertising your promotion on [DATE]. When do yo…" at bounding box center [317, 184] width 304 height 31
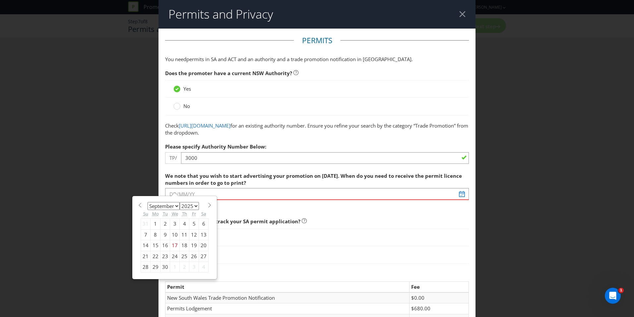
click at [207, 204] on span at bounding box center [209, 204] width 5 height 5
select select "9"
click at [152, 235] on div "6" at bounding box center [156, 234] width 10 height 11
type input "[DATE]"
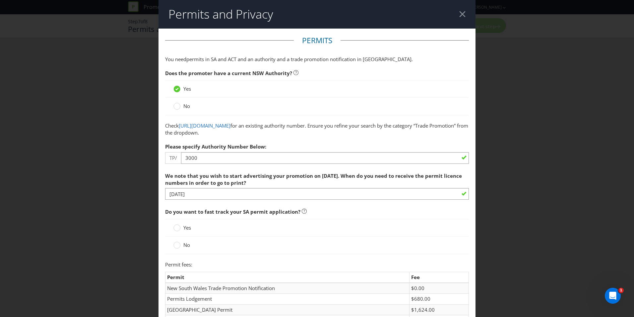
click at [182, 226] on label "Yes" at bounding box center [183, 227] width 19 height 7
click at [0, 0] on input "Yes" at bounding box center [0, 0] width 0 height 0
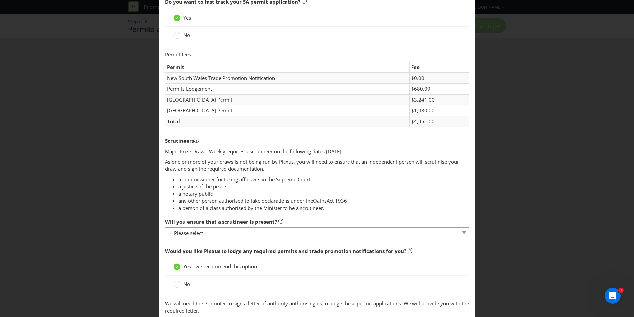
scroll to position [211, 0]
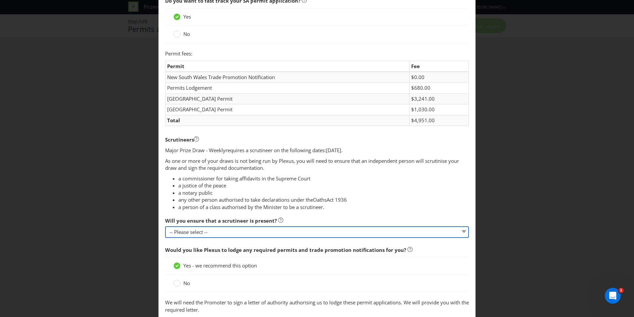
click at [184, 234] on select "-- Please select -- Yes, I agree to arrange for a scrutineer for each draw. No,…" at bounding box center [317, 232] width 304 height 12
select select "YES"
click at [165, 226] on select "-- Please select -- Yes, I agree to arrange for a scrutineer for each draw. No,…" at bounding box center [317, 232] width 304 height 12
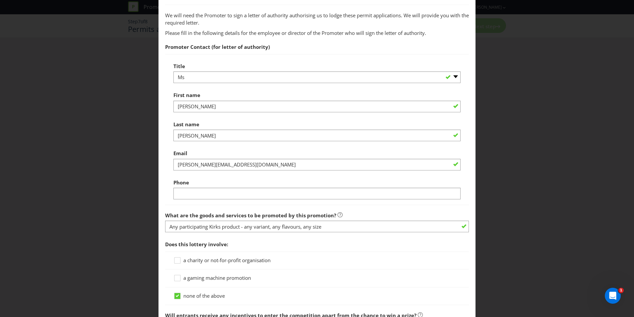
scroll to position [500, 0]
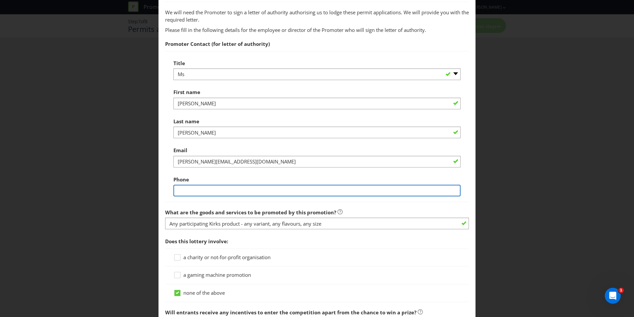
click at [188, 189] on input "text" at bounding box center [317, 191] width 287 height 12
type input "0403055772"
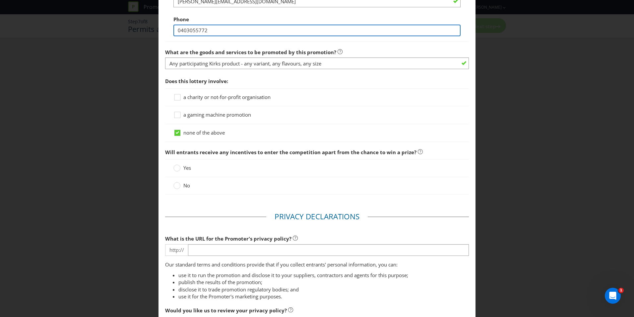
scroll to position [663, 0]
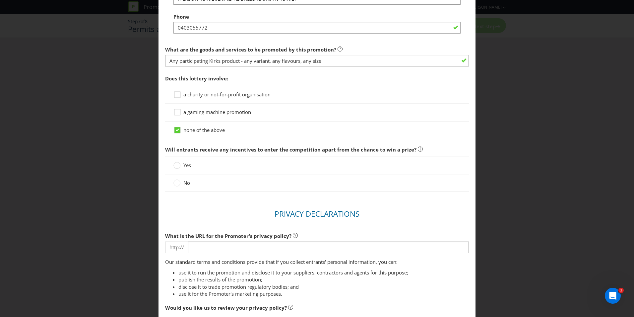
click at [184, 181] on span "No" at bounding box center [187, 182] width 7 height 7
click at [0, 0] on input "No" at bounding box center [0, 0] width 0 height 0
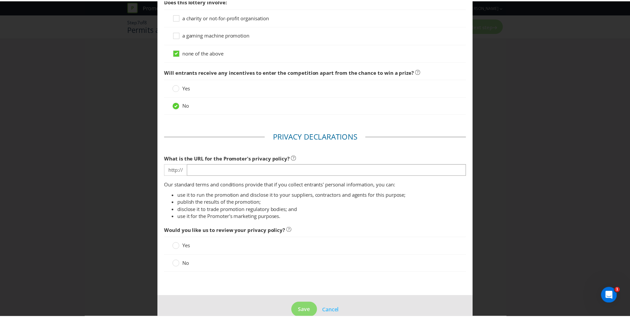
scroll to position [753, 0]
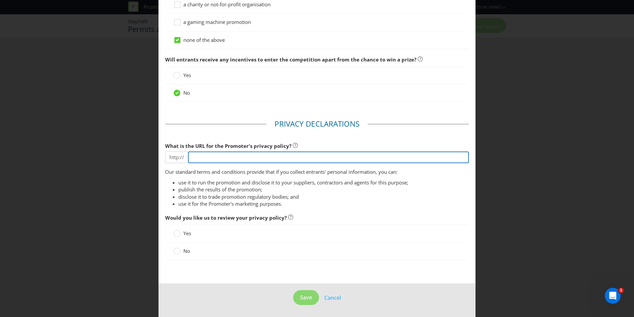
click at [201, 159] on input "text" at bounding box center [328, 157] width 281 height 12
paste input "[DOMAIN_NAME][URL]"
type input "[DOMAIN_NAME][URL]"
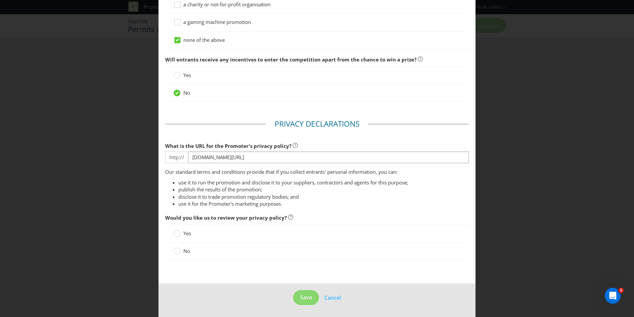
click at [180, 253] on label "No" at bounding box center [183, 250] width 18 height 7
click at [0, 0] on input "No" at bounding box center [0, 0] width 0 height 0
click at [300, 295] on span "Save" at bounding box center [306, 296] width 12 height 7
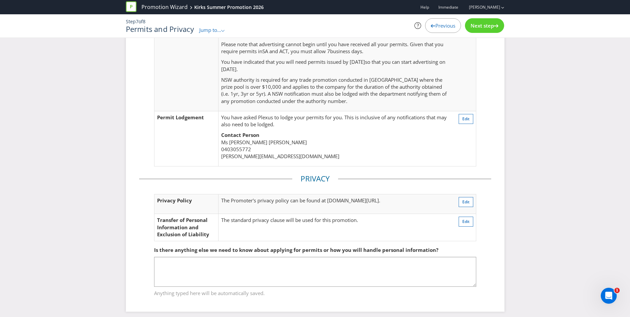
scroll to position [136, 0]
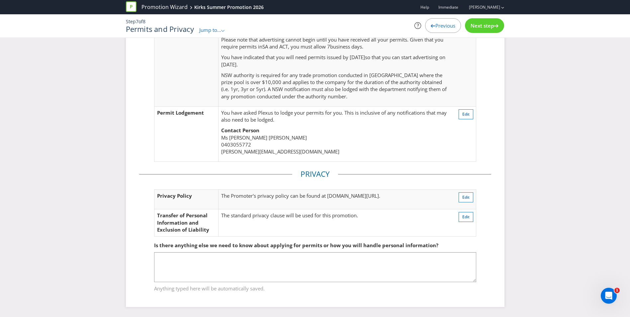
click at [482, 27] on span "Next step" at bounding box center [481, 25] width 23 height 7
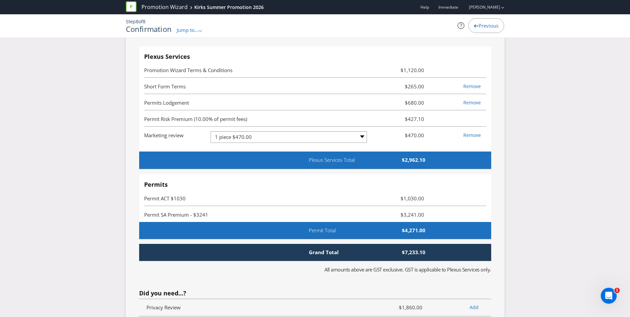
scroll to position [2109, 0]
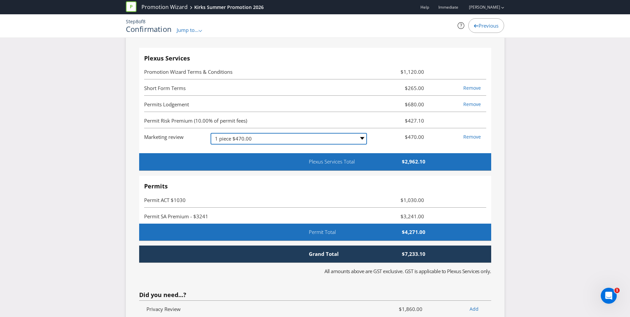
click at [322, 138] on select "-- Please Select -- 1 piece $470.00 2-4 pieces (provided at same time) $680.00 …" at bounding box center [288, 139] width 156 height 12
select select "MARKETING_REVIEW_2"
click at [210, 133] on select "-- Please Select -- 1 piece $470.00 2-4 pieces (provided at same time) $680.00 …" at bounding box center [288, 139] width 156 height 12
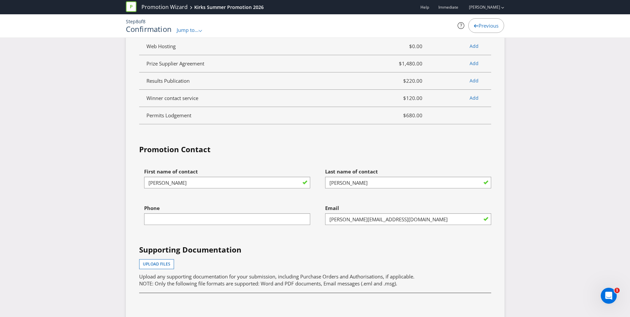
scroll to position [2423, 0]
click at [203, 216] on input "text" at bounding box center [227, 219] width 166 height 12
type input "0403055772"
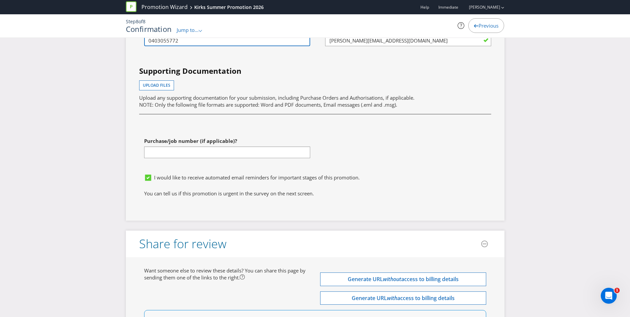
scroll to position [2603, 0]
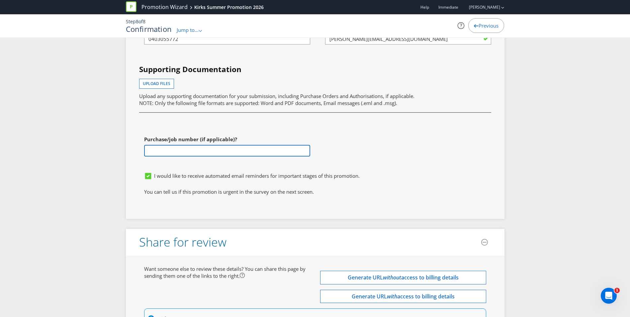
click at [175, 149] on input "text" at bounding box center [227, 151] width 166 height 12
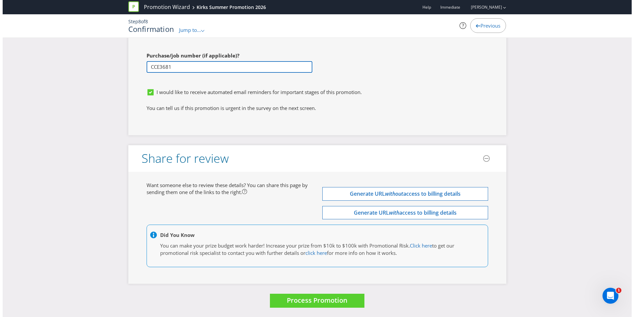
scroll to position [2687, 0]
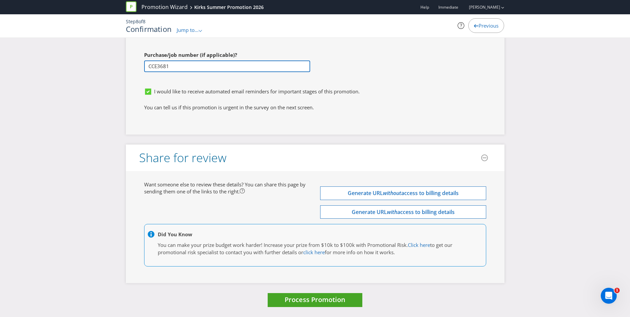
type input "CCE3681"
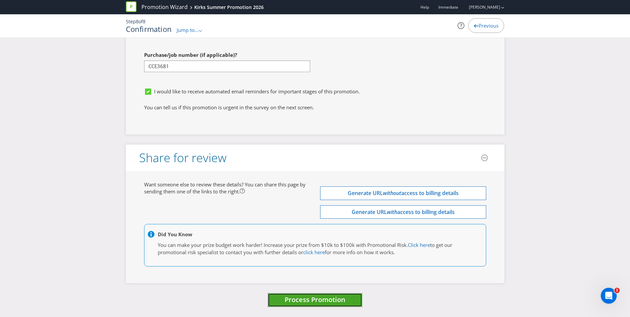
click at [295, 302] on span "Process Promotion" at bounding box center [314, 299] width 61 height 9
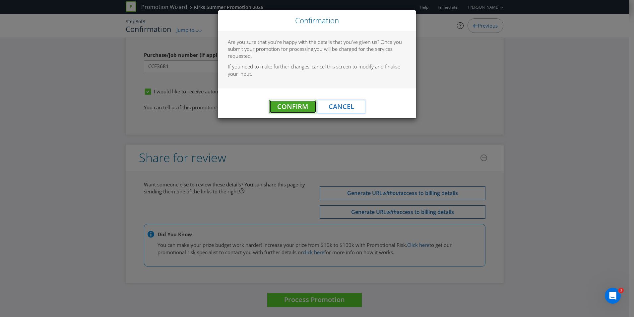
click at [285, 108] on span "Confirm" at bounding box center [292, 106] width 31 height 9
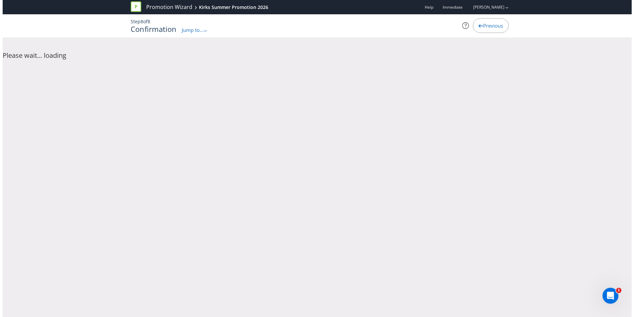
scroll to position [0, 0]
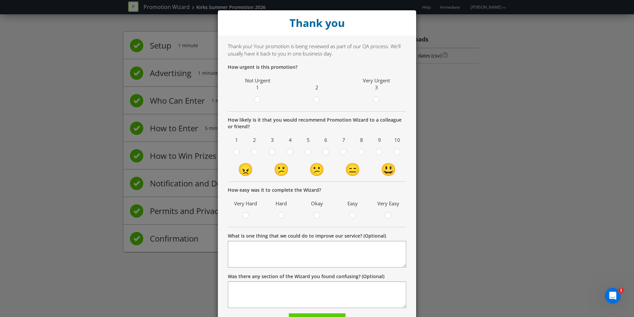
click at [503, 151] on div "Thank you Thank you! Your promotion is being reviewed as part of our QA process…" at bounding box center [317, 158] width 634 height 317
click at [374, 101] on circle at bounding box center [376, 100] width 6 height 6
click at [0, 0] on input "radio" at bounding box center [0, 0] width 0 height 0
click at [306, 152] on circle at bounding box center [308, 152] width 6 height 6
click at [0, 0] on input "radio" at bounding box center [0, 0] width 0 height 0
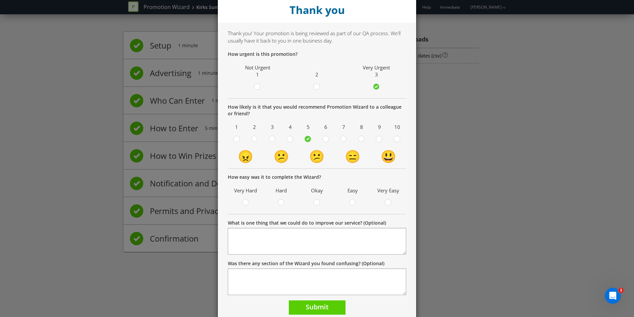
scroll to position [38, 0]
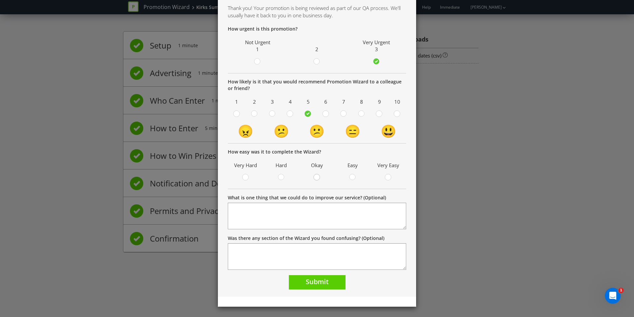
click at [316, 174] on div at bounding box center [317, 174] width 3 height 3
click at [0, 0] on input "radio" at bounding box center [0, 0] width 0 height 0
click at [282, 211] on textarea "What is one thing that we could do to improve our service? (Optional)" at bounding box center [317, 215] width 179 height 27
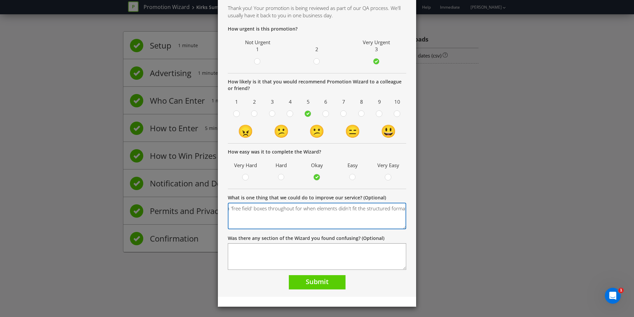
scroll to position [0, 74]
type textarea "I didn't think it allowed enough 'free field' boxes throughout for when element…"
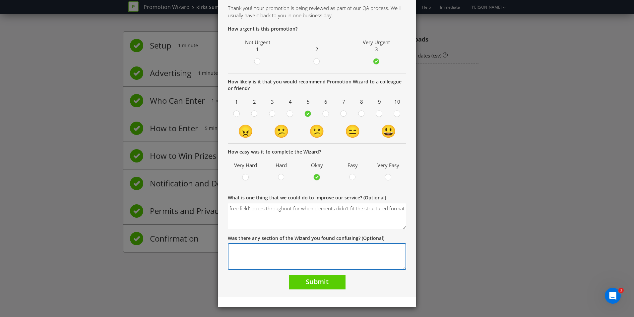
click at [265, 252] on textarea "Was there any section of the Wizard you found confusing? (Optional)" at bounding box center [317, 256] width 179 height 27
type textarea "See above. Eg major prize drawn weekly. i couldn't put multiple dates in."
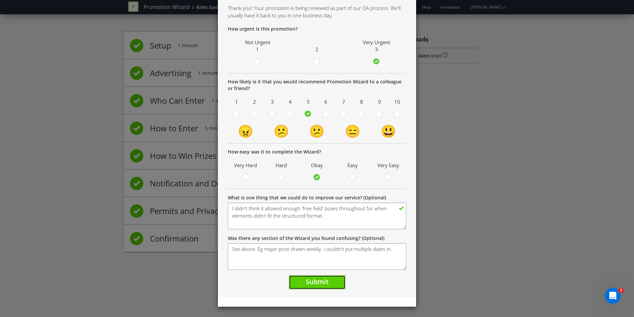
click at [309, 282] on span "Submit" at bounding box center [317, 281] width 23 height 9
